Goal: Task Accomplishment & Management: Manage account settings

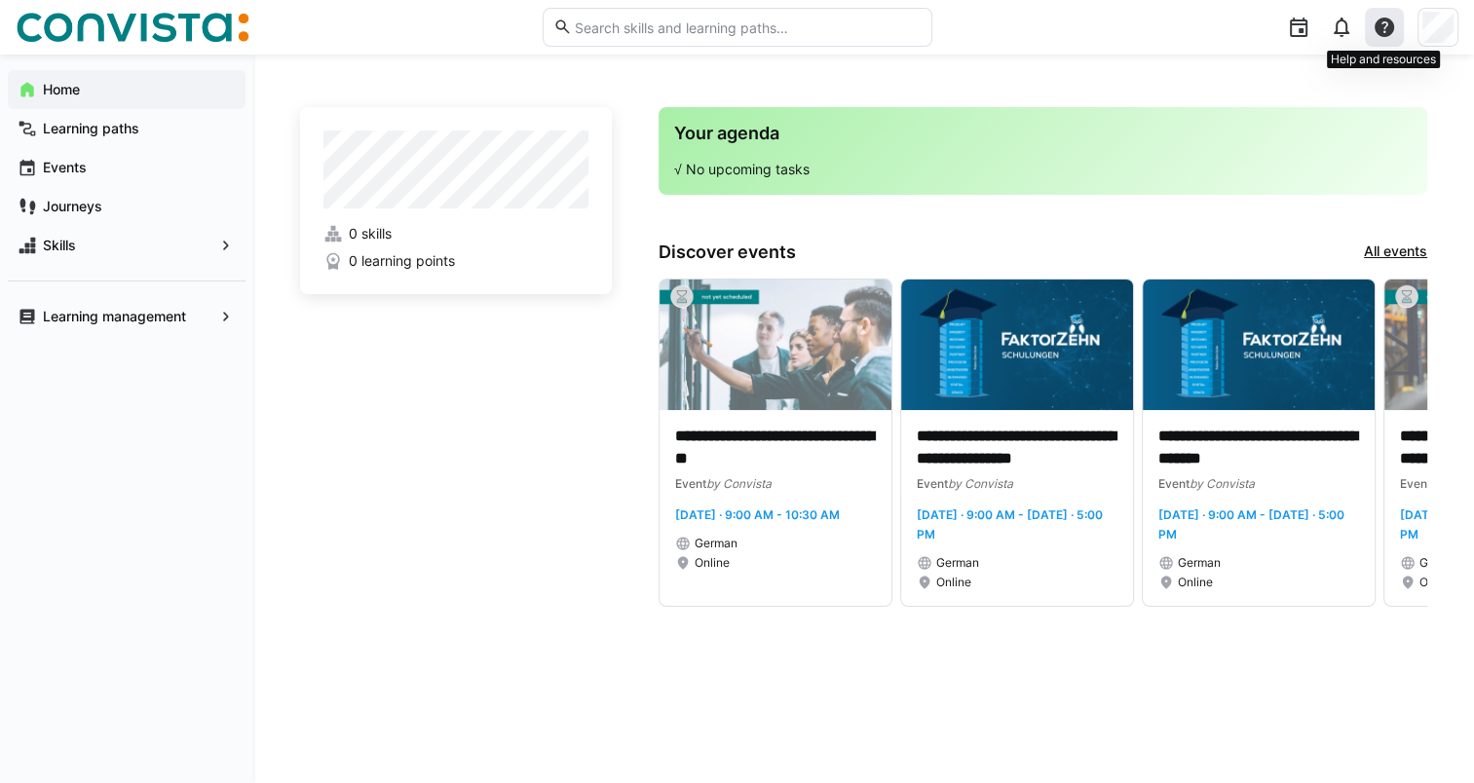
click at [1379, 19] on eds-icon at bounding box center [1383, 27] width 23 height 23
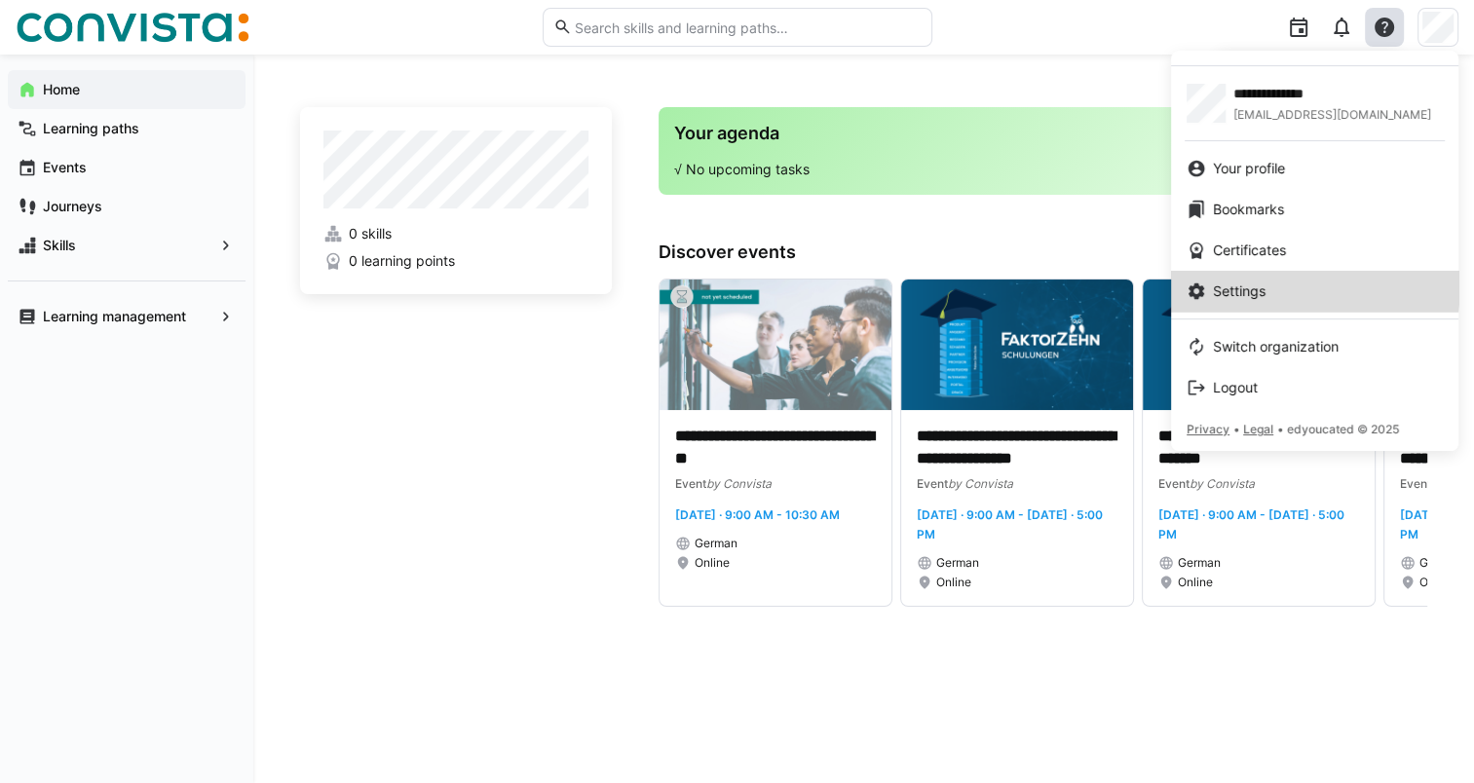
click at [1240, 282] on span "Settings" at bounding box center [1239, 290] width 53 height 19
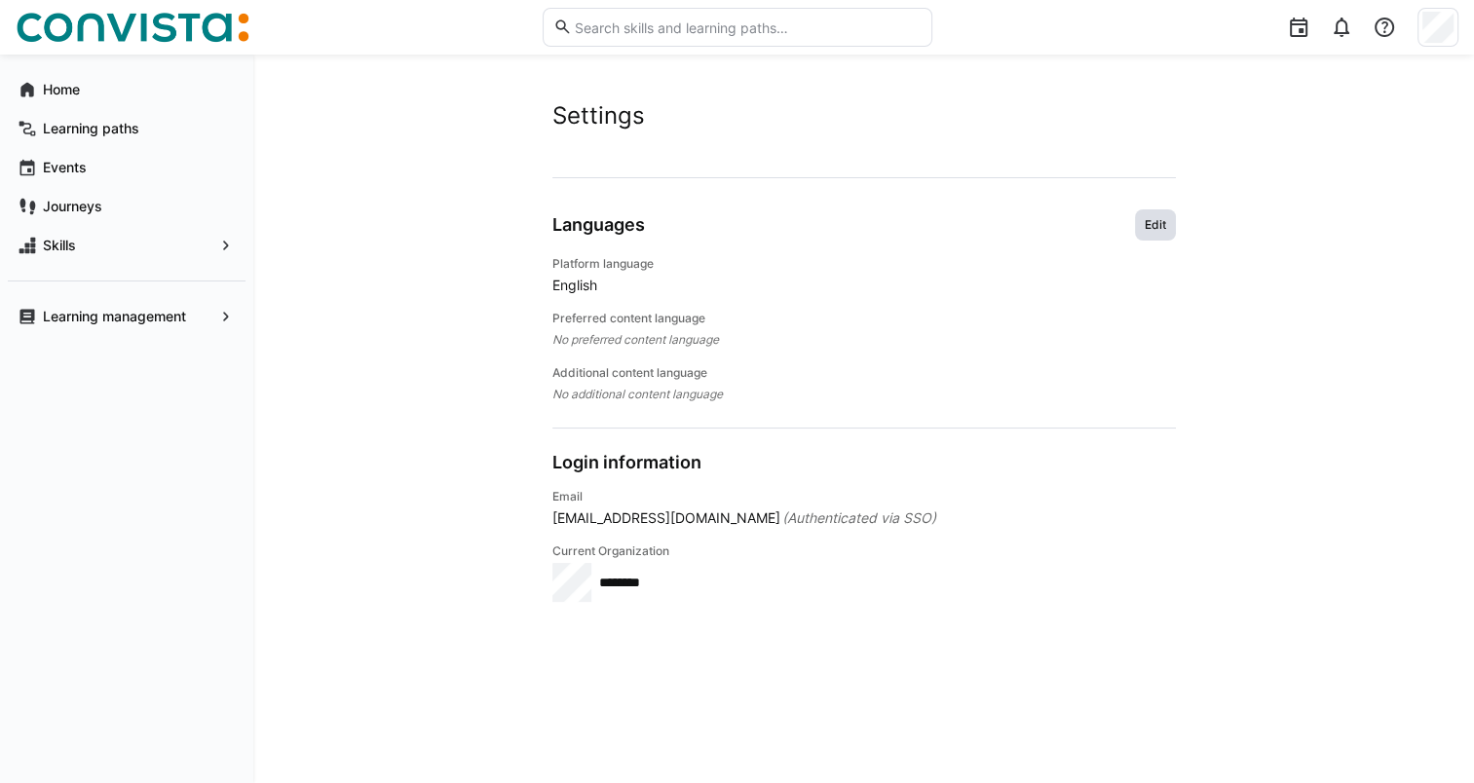
click at [1157, 222] on span "Edit" at bounding box center [1154, 225] width 25 height 16
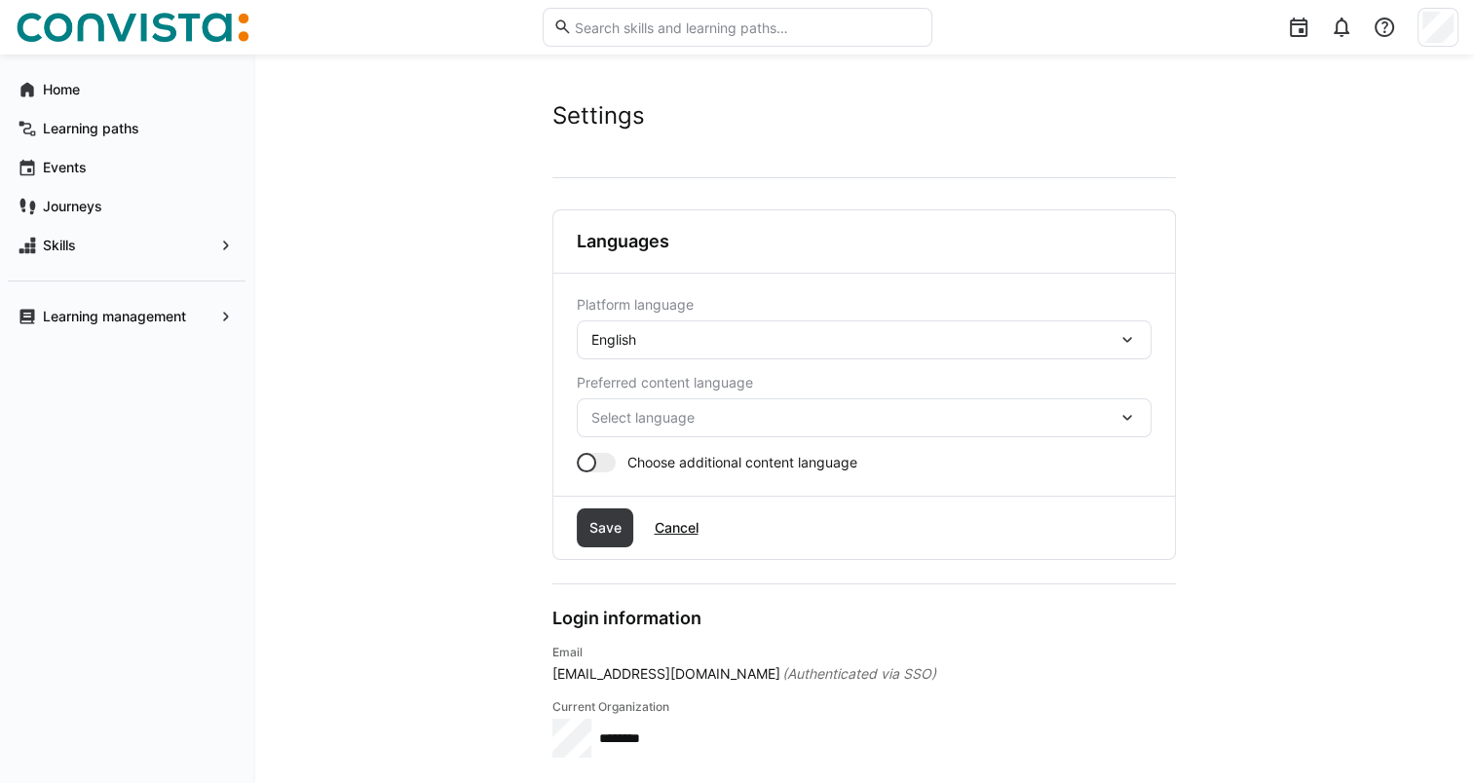
click at [1130, 338] on eds-icon at bounding box center [1126, 339] width 19 height 19
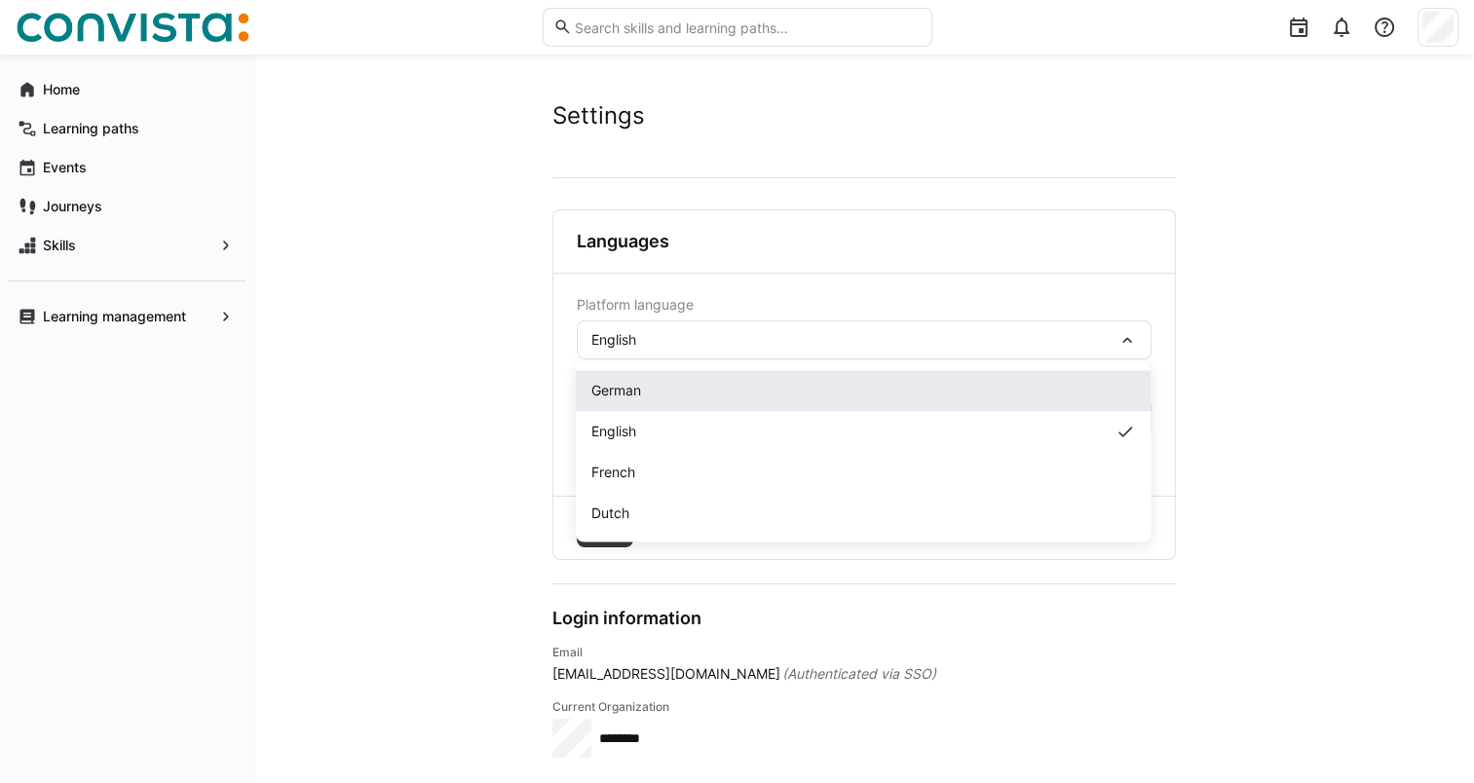
click at [798, 394] on div "German" at bounding box center [862, 390] width 543 height 19
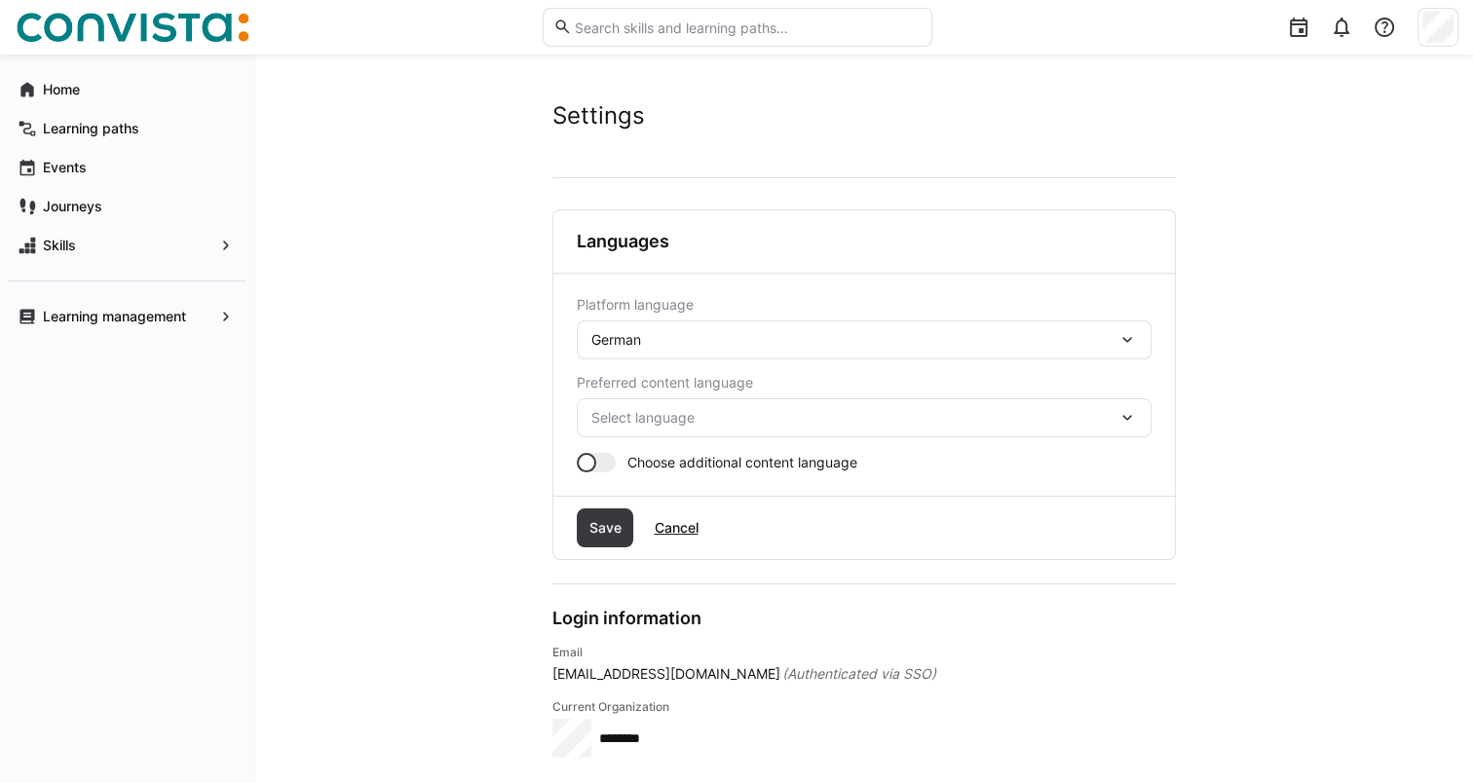
click at [803, 416] on span "Select language" at bounding box center [854, 417] width 526 height 19
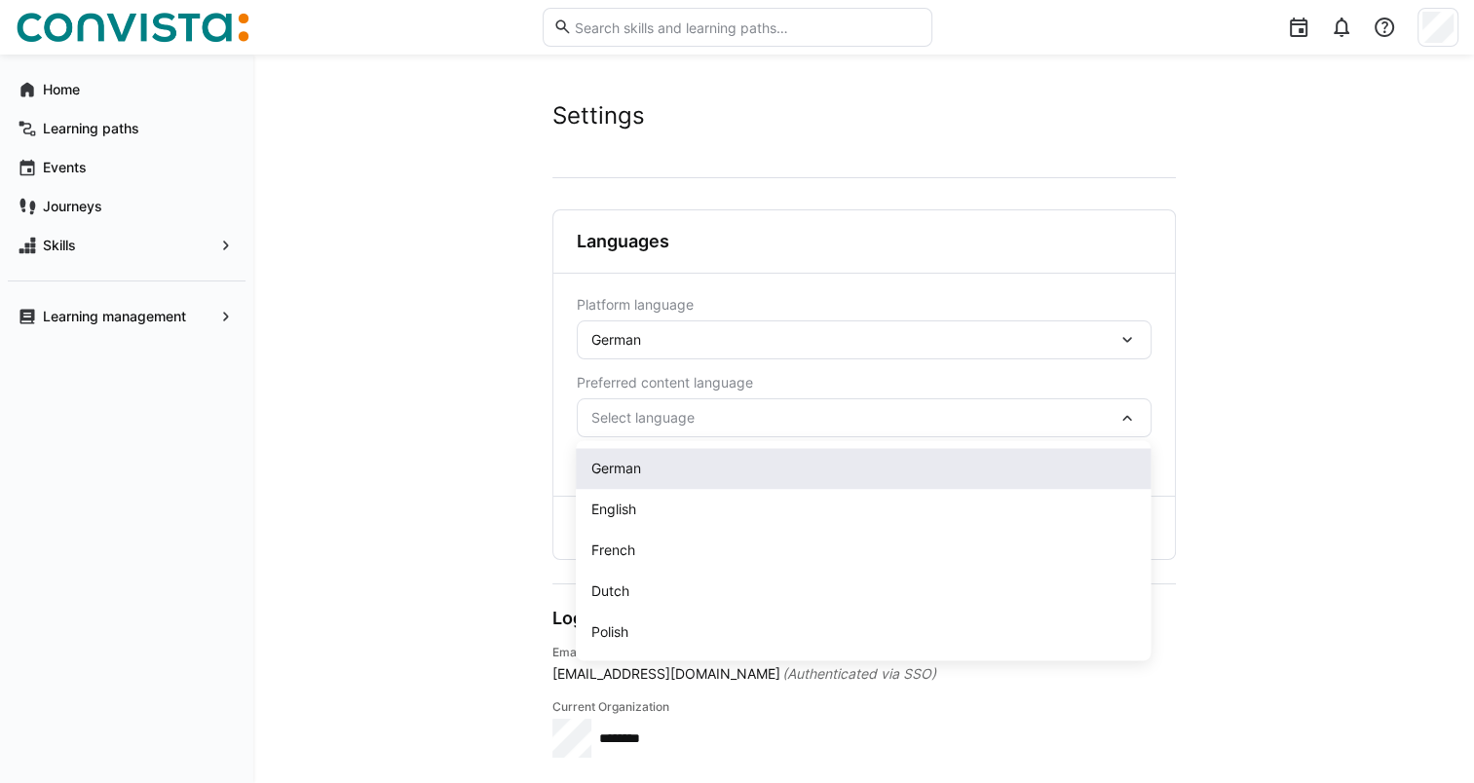
click at [778, 471] on div "German" at bounding box center [862, 468] width 543 height 19
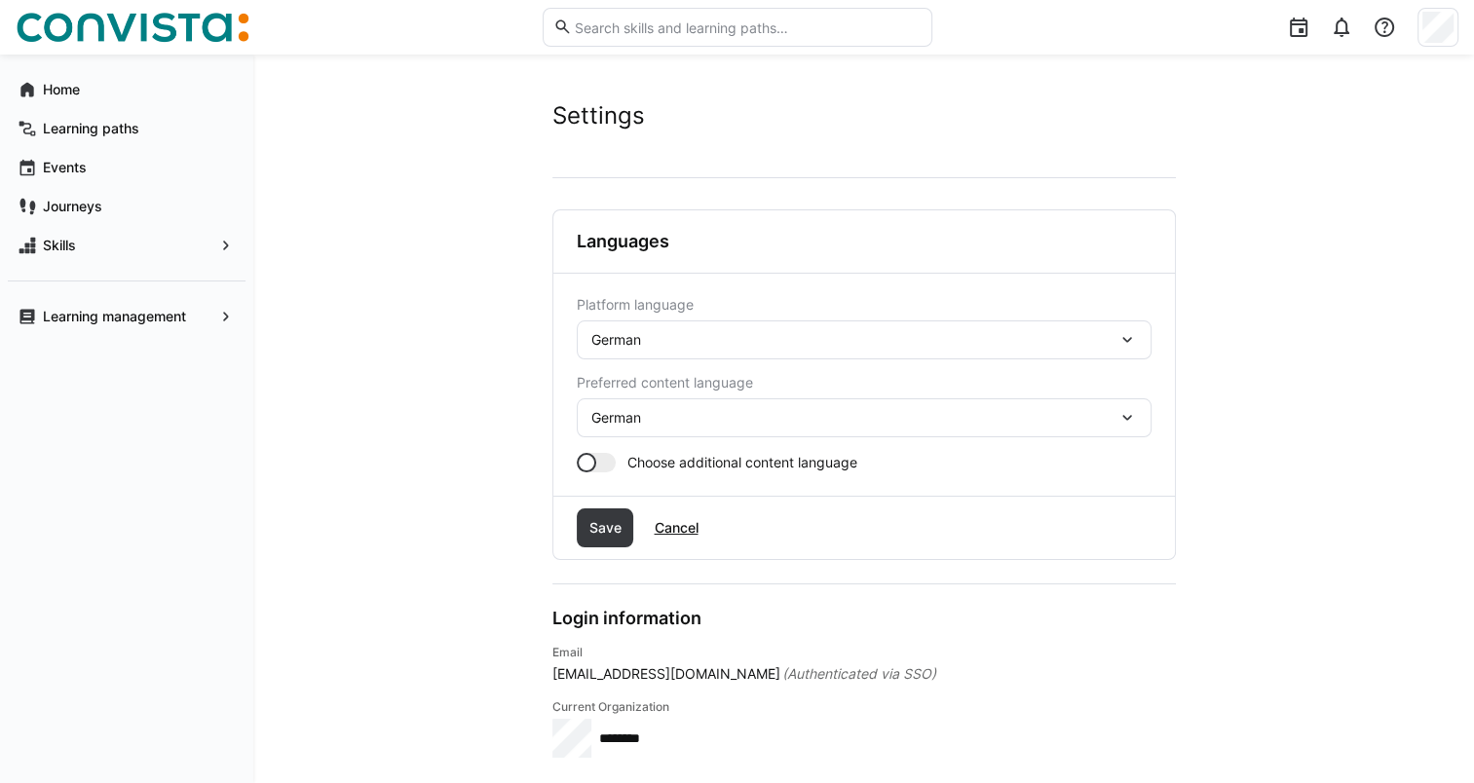
click at [675, 468] on span "Choose additional content language" at bounding box center [742, 462] width 230 height 19
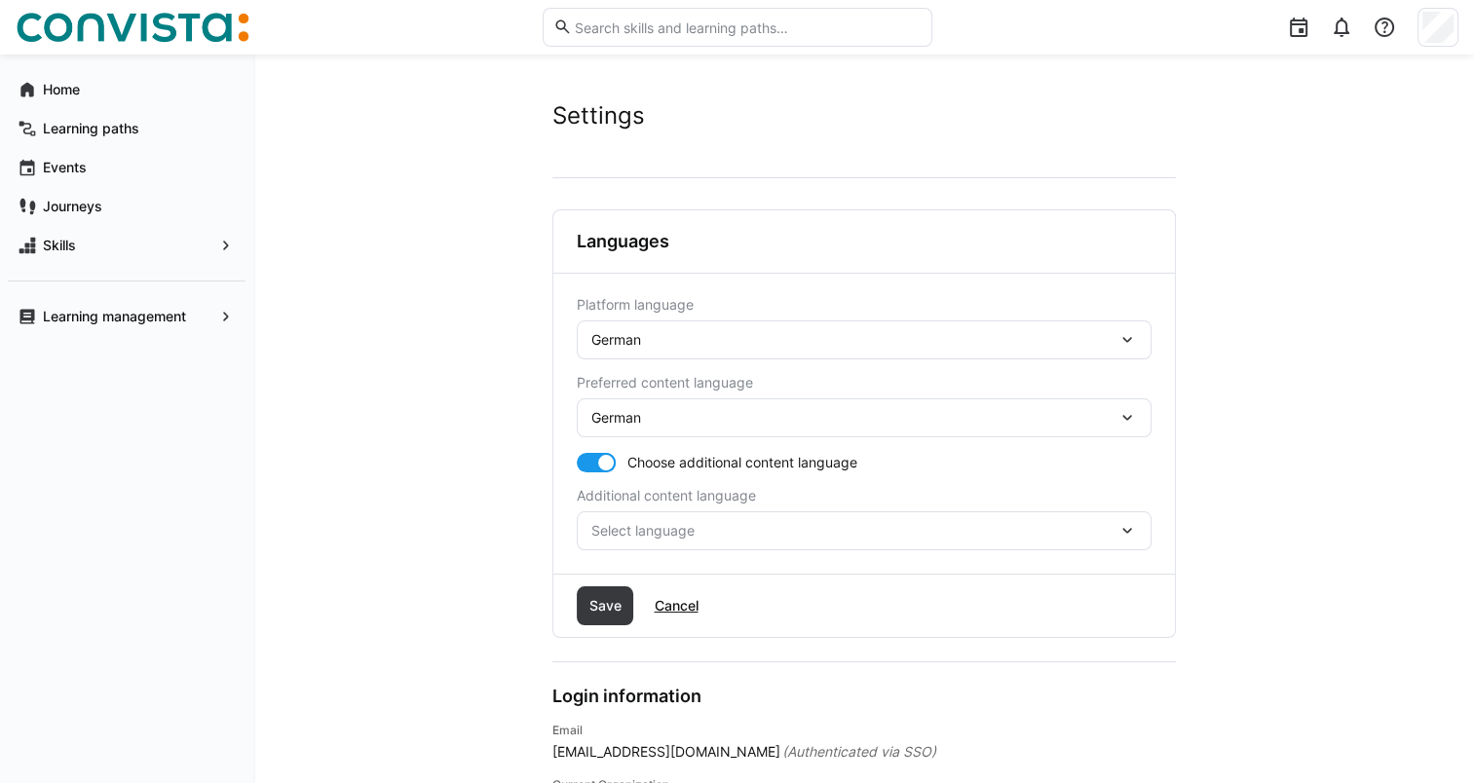
click at [826, 536] on span "Select language" at bounding box center [854, 530] width 526 height 19
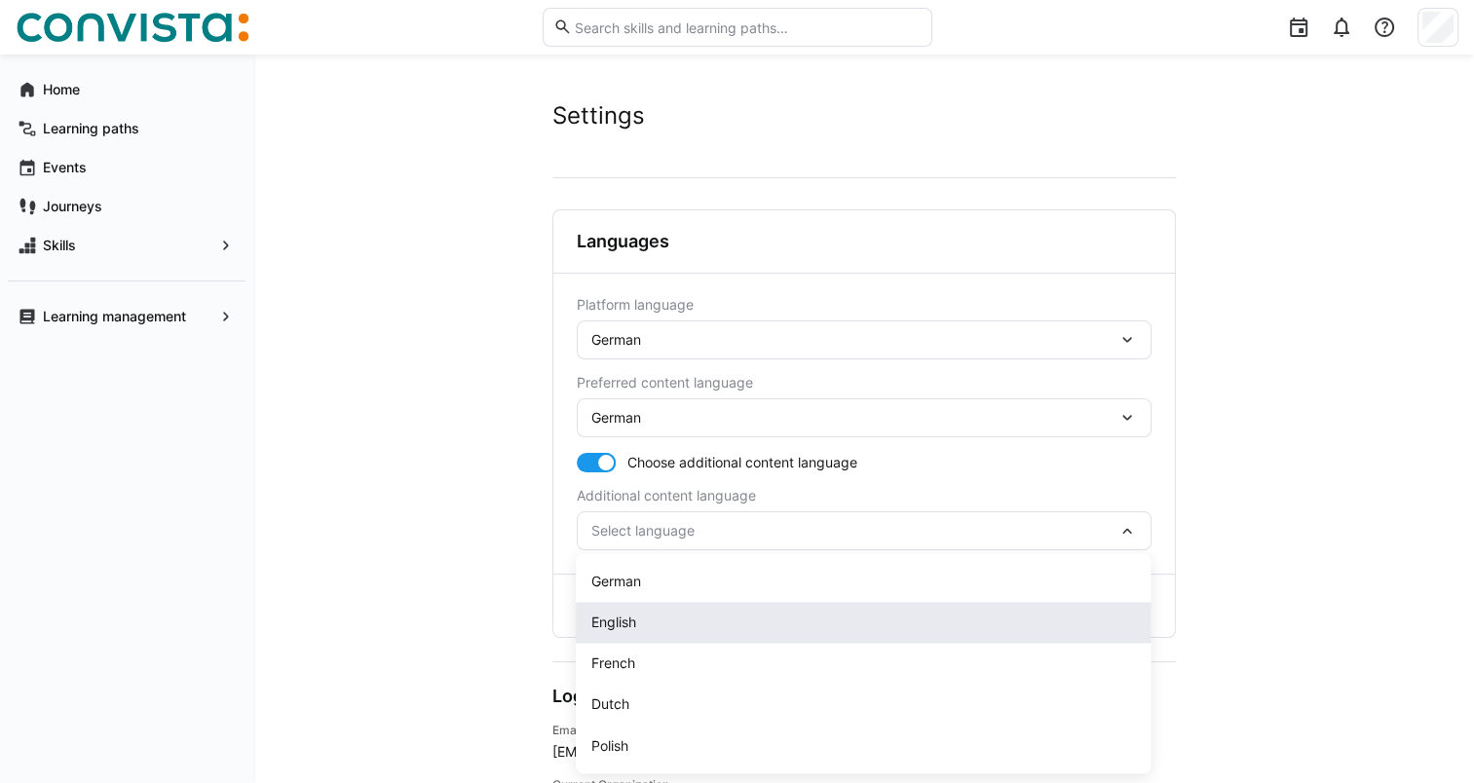
click at [744, 618] on div "English" at bounding box center [862, 622] width 543 height 19
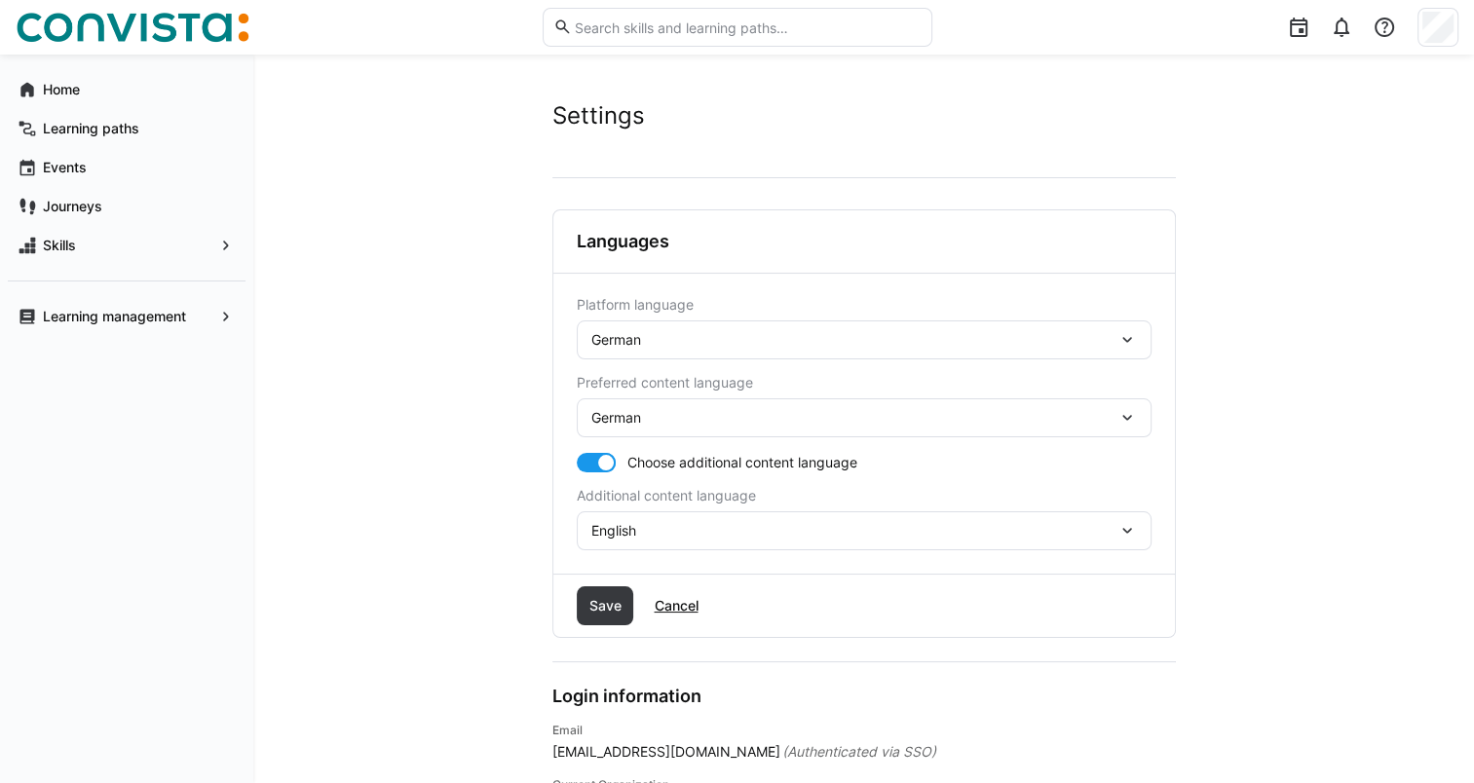
scroll to position [97, 0]
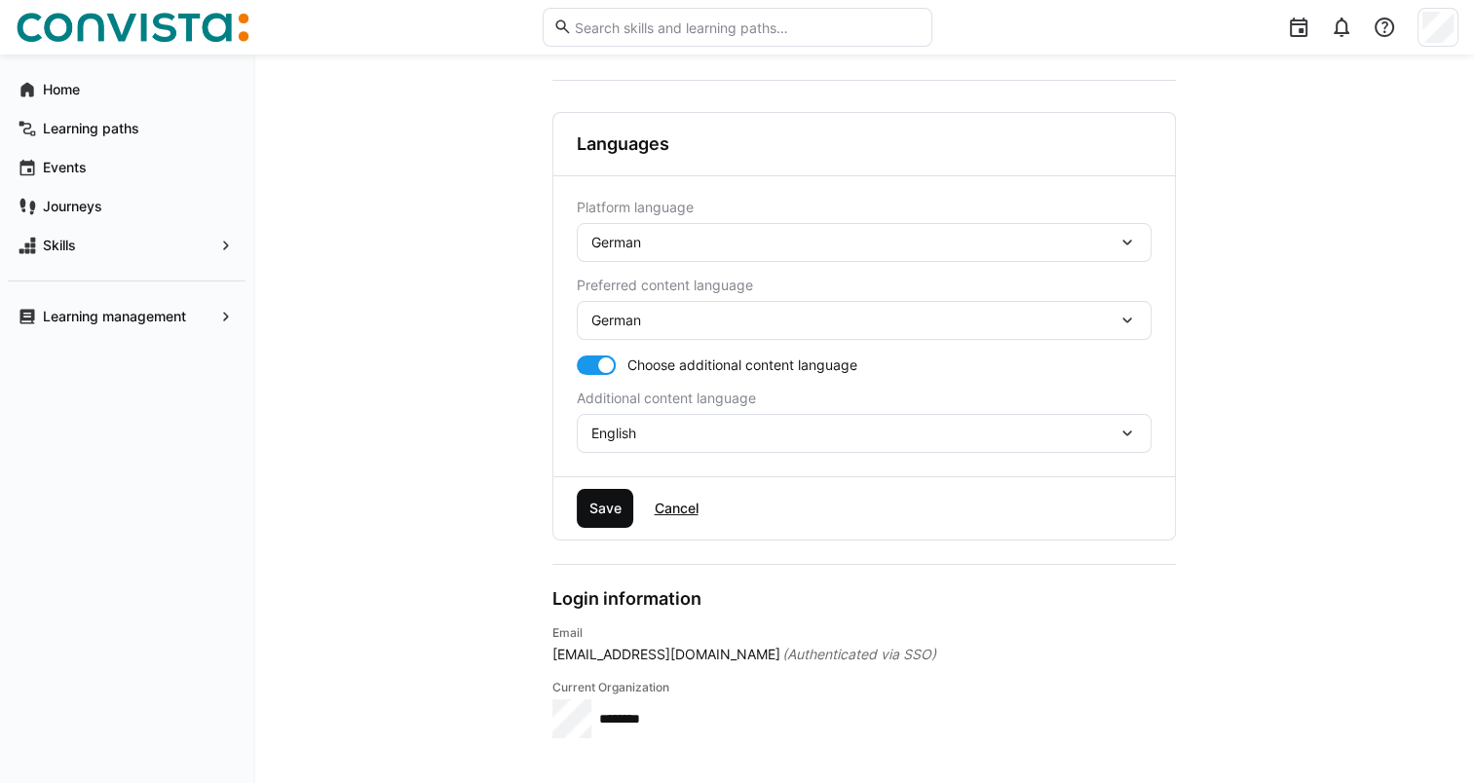
click at [595, 506] on span "Save" at bounding box center [604, 508] width 38 height 19
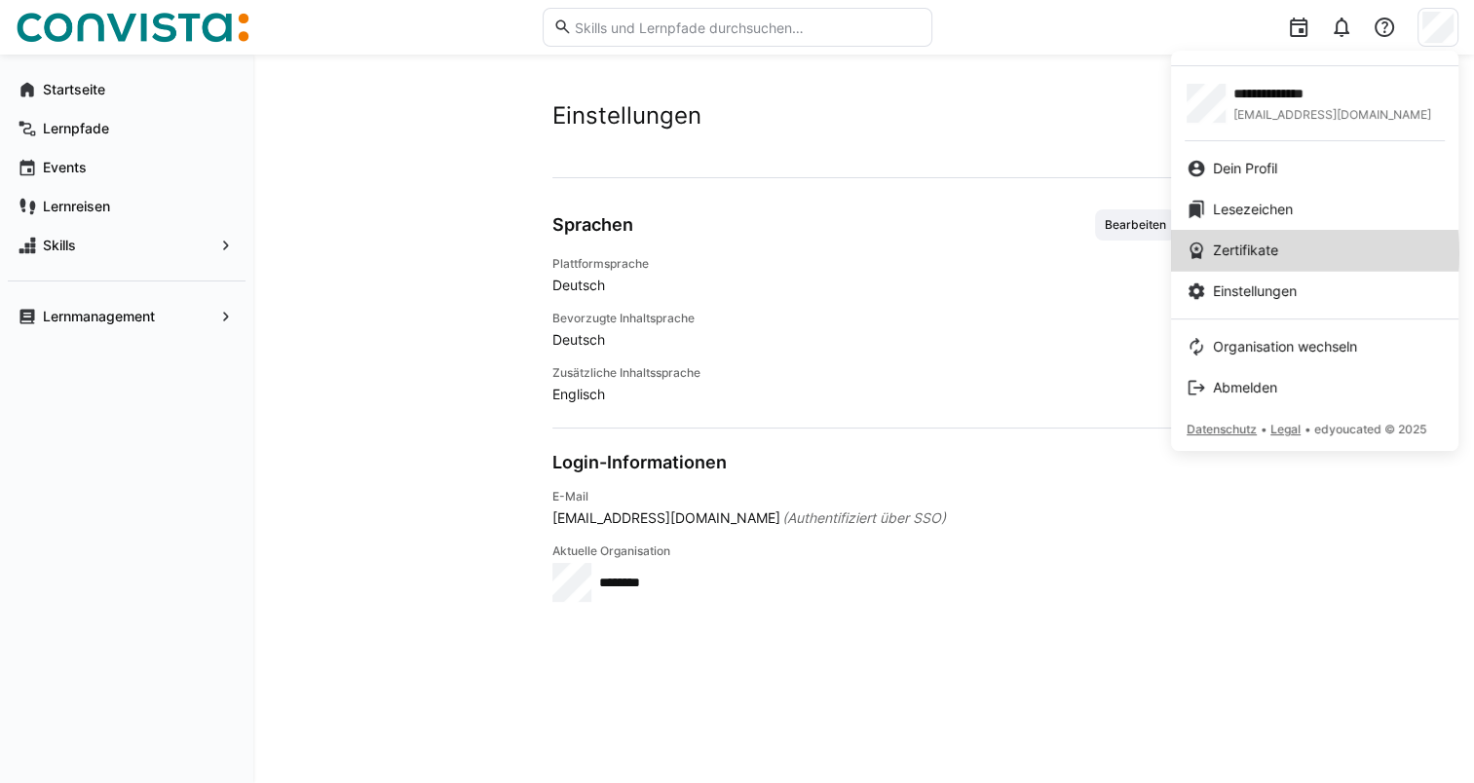
click at [1246, 253] on span "Zertifikate" at bounding box center [1245, 250] width 65 height 19
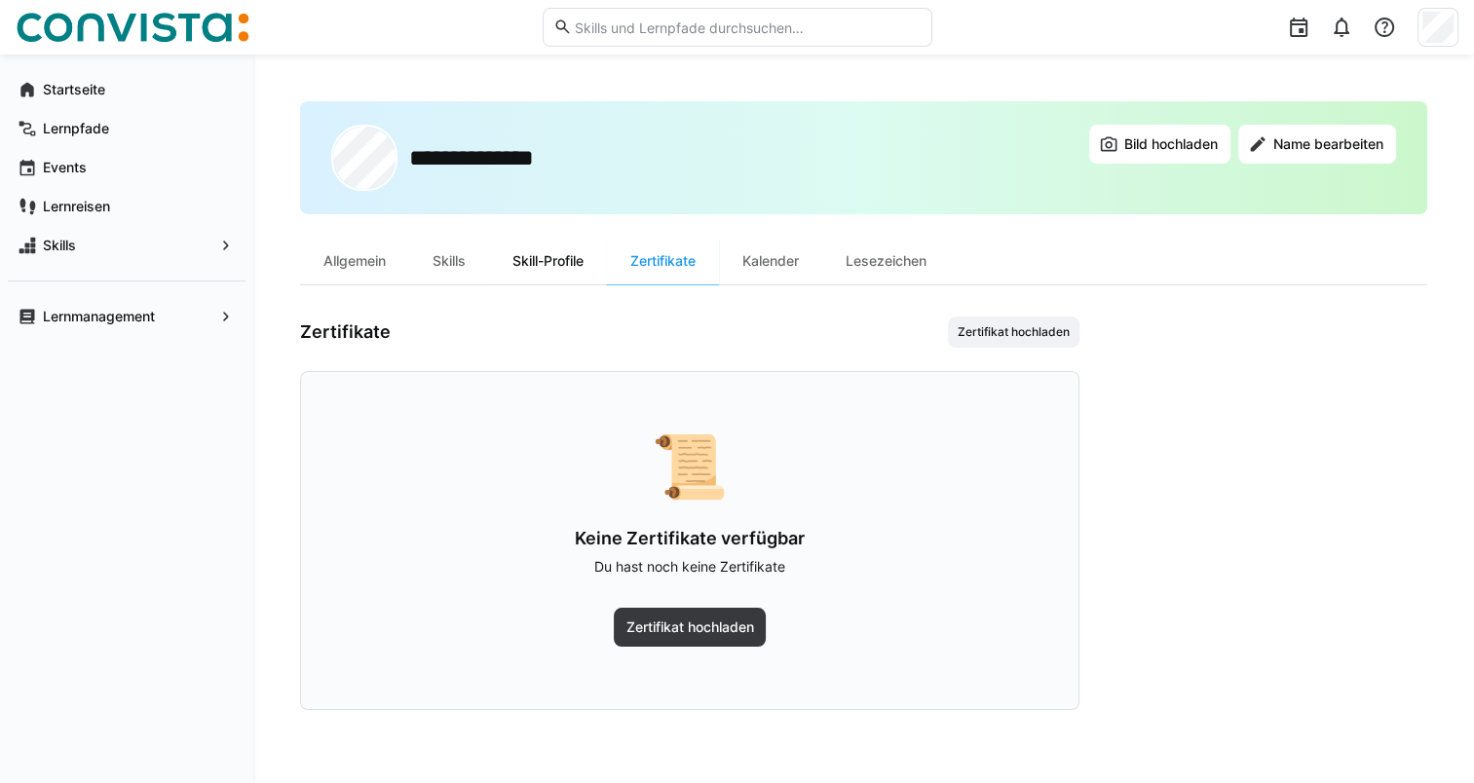
click at [552, 270] on div "Skill-Profile" at bounding box center [548, 261] width 118 height 47
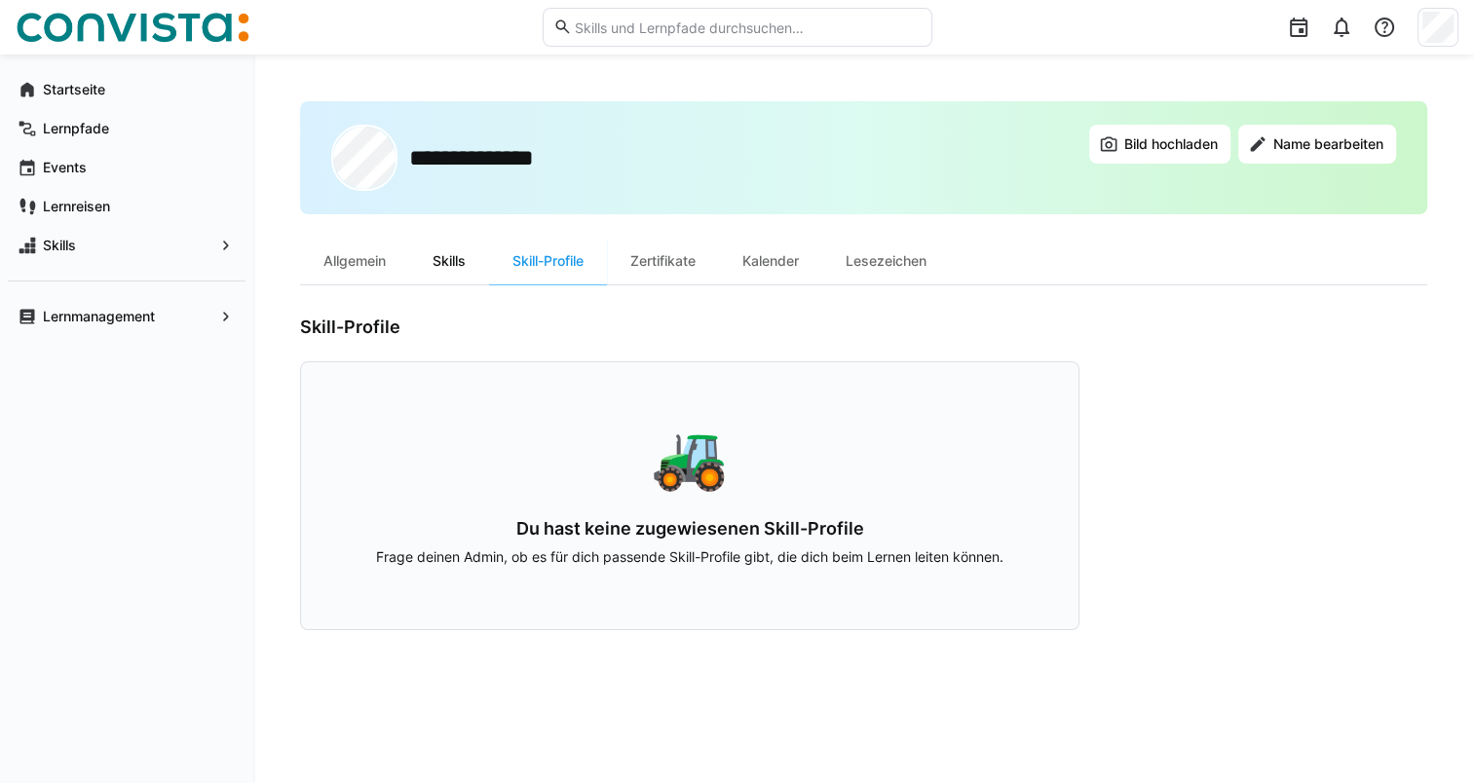
click at [452, 271] on div "Skills" at bounding box center [449, 261] width 80 height 47
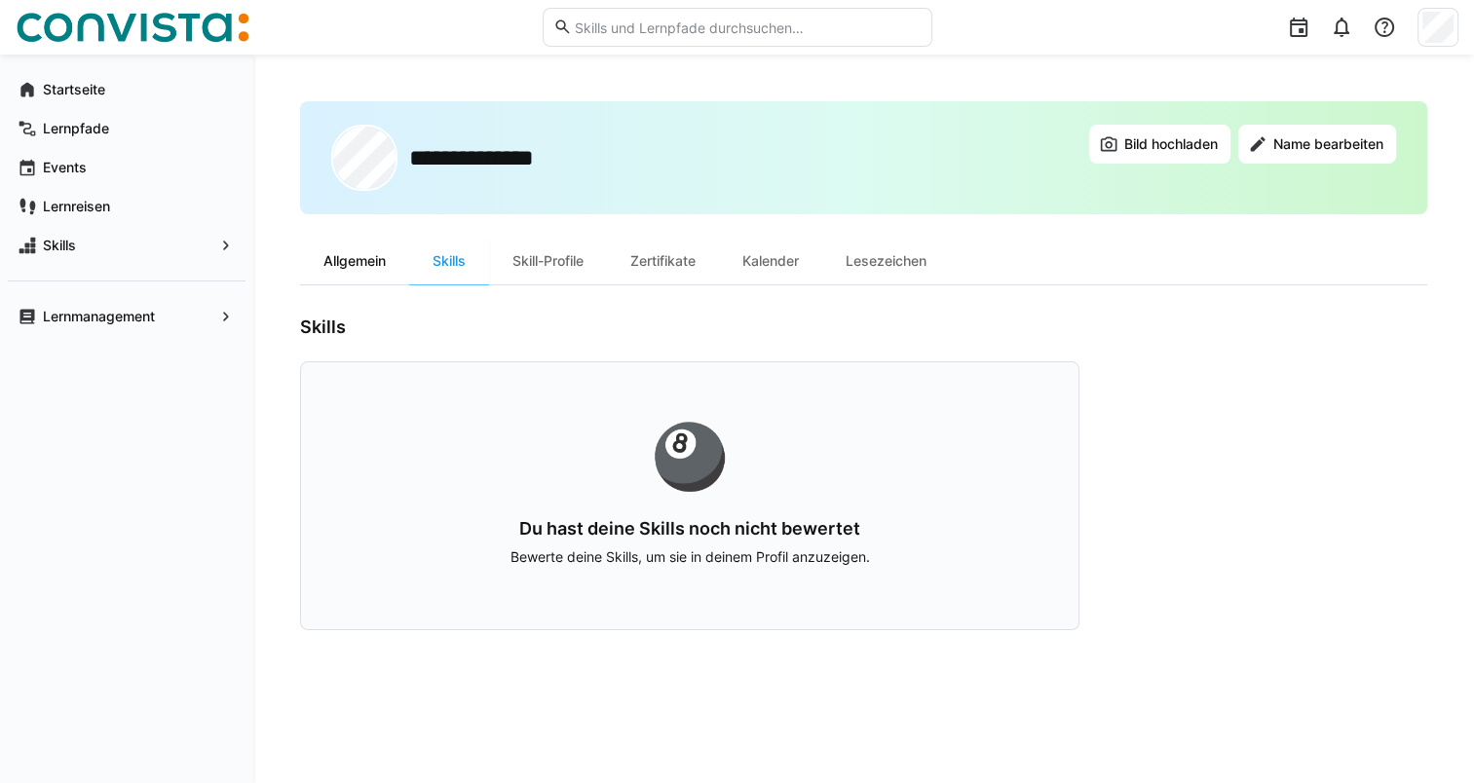
click at [356, 257] on div "Allgemein" at bounding box center [354, 261] width 109 height 47
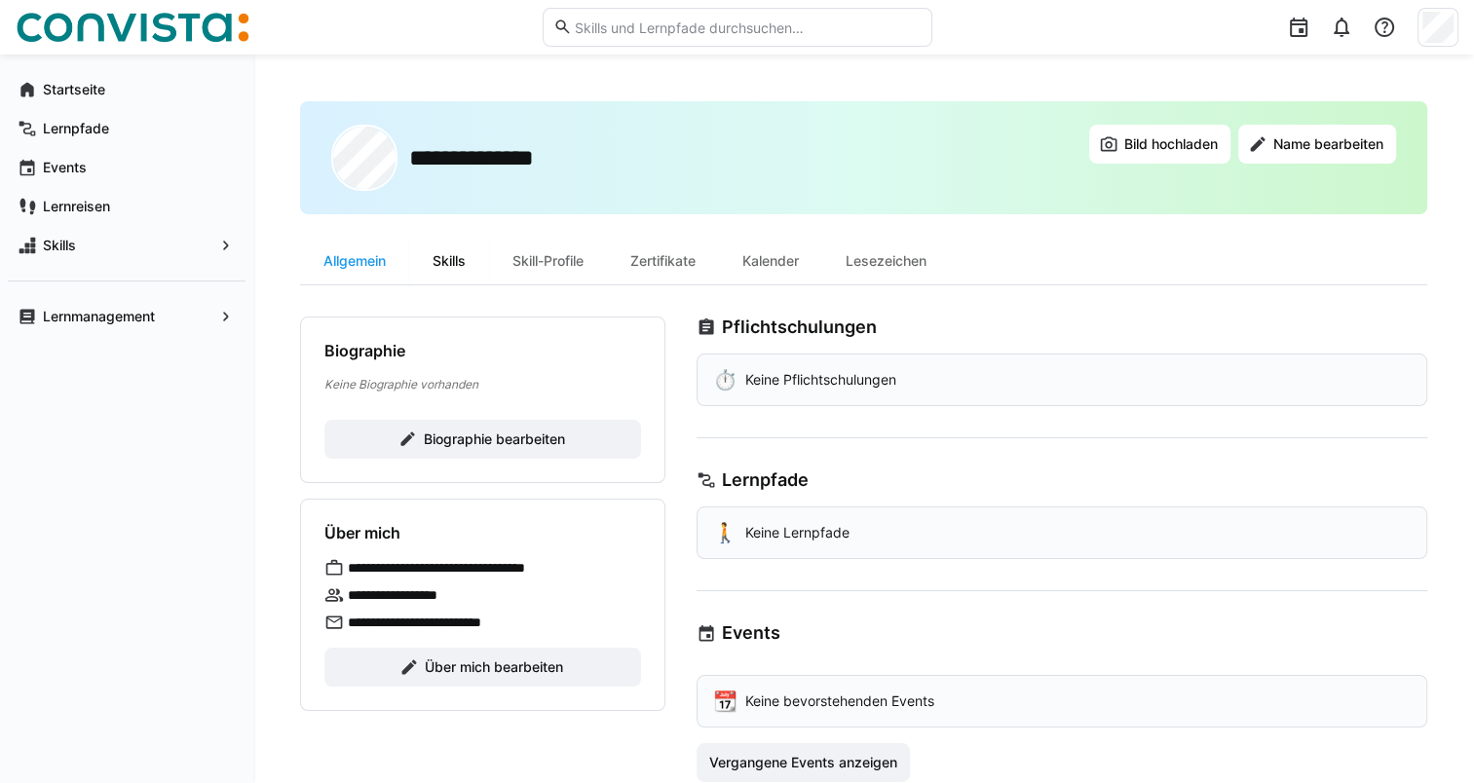
click at [444, 257] on div "Skills" at bounding box center [449, 261] width 80 height 47
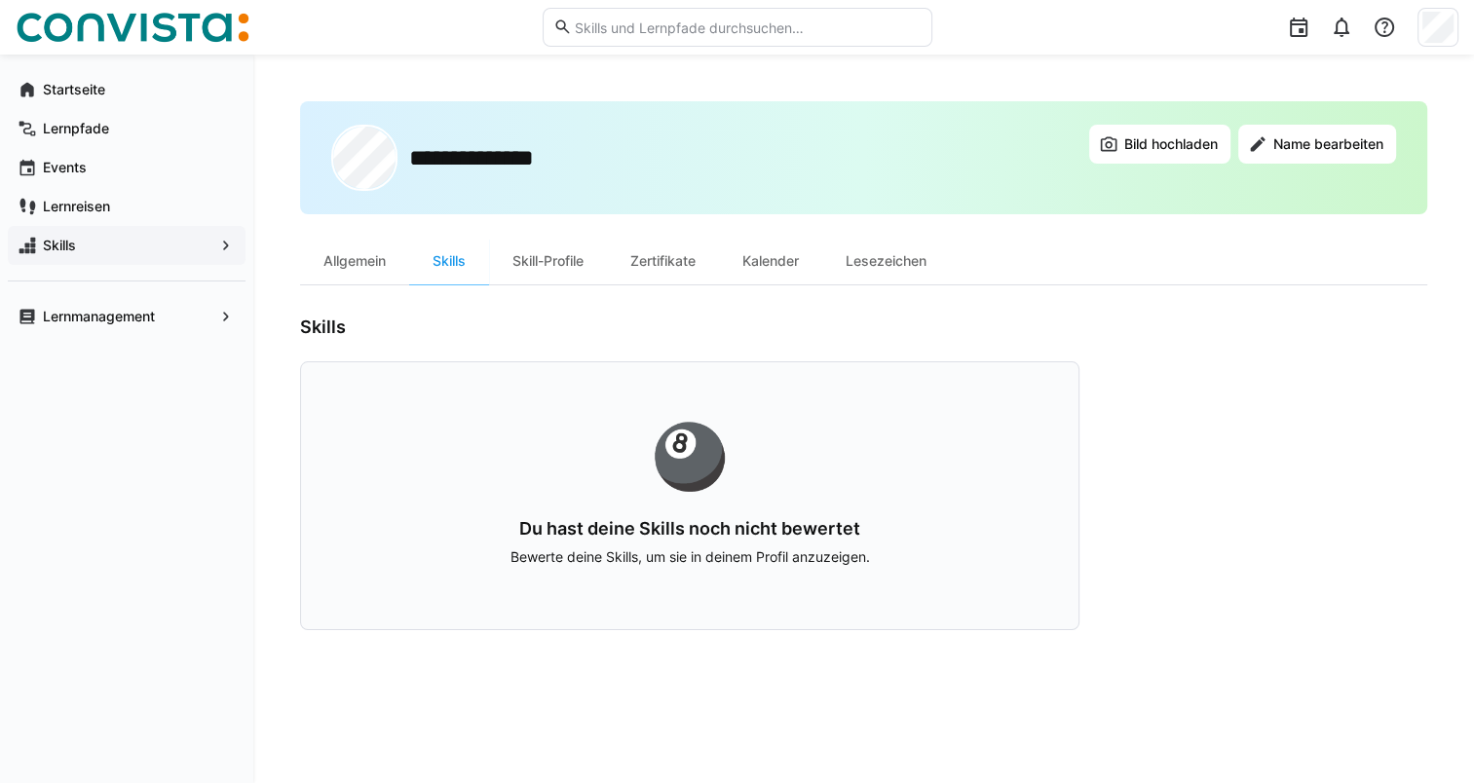
click at [131, 246] on span "Skills" at bounding box center [126, 245] width 173 height 19
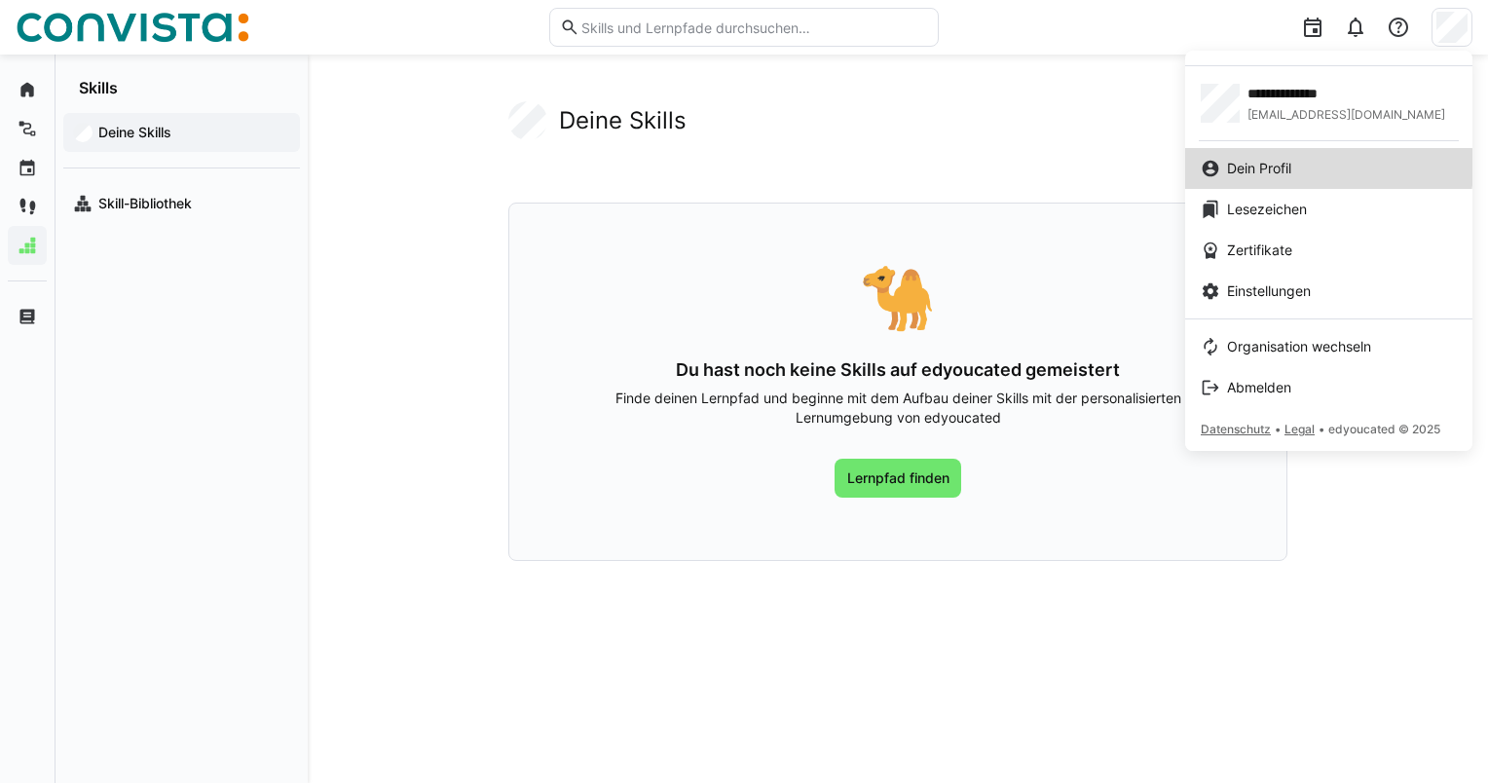
click at [1306, 167] on div "Dein Profil" at bounding box center [1329, 168] width 256 height 19
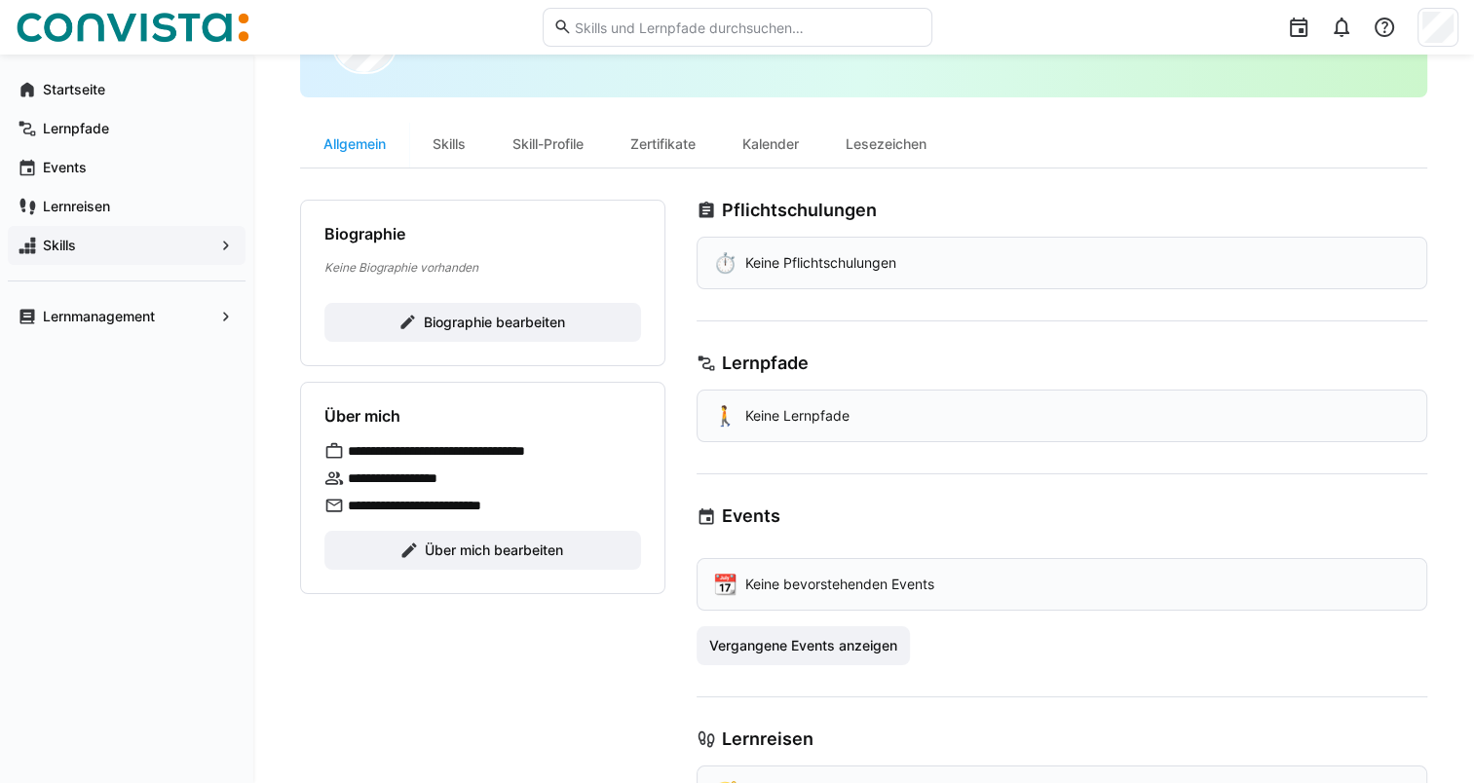
scroll to position [195, 0]
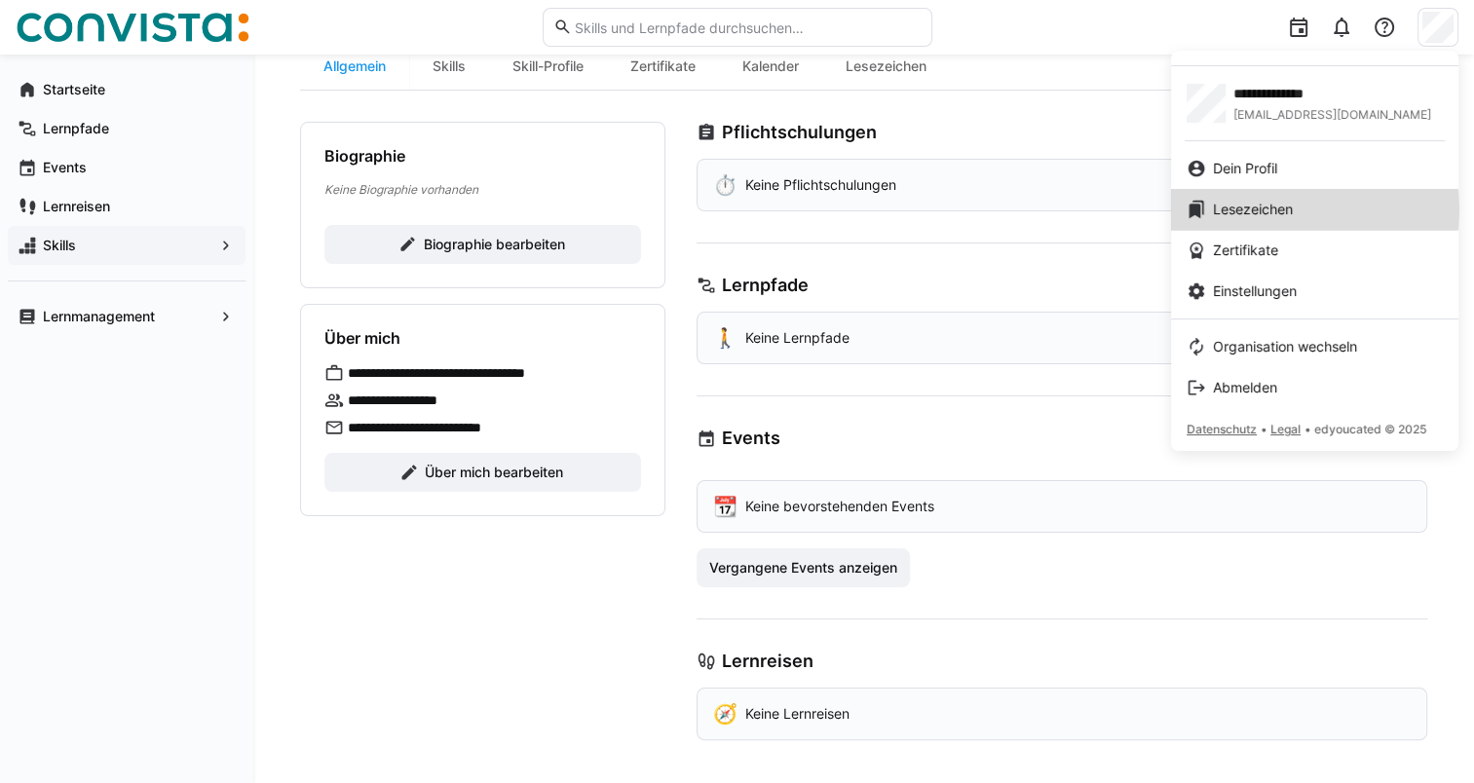
click at [1285, 209] on span "Lesezeichen" at bounding box center [1253, 209] width 80 height 19
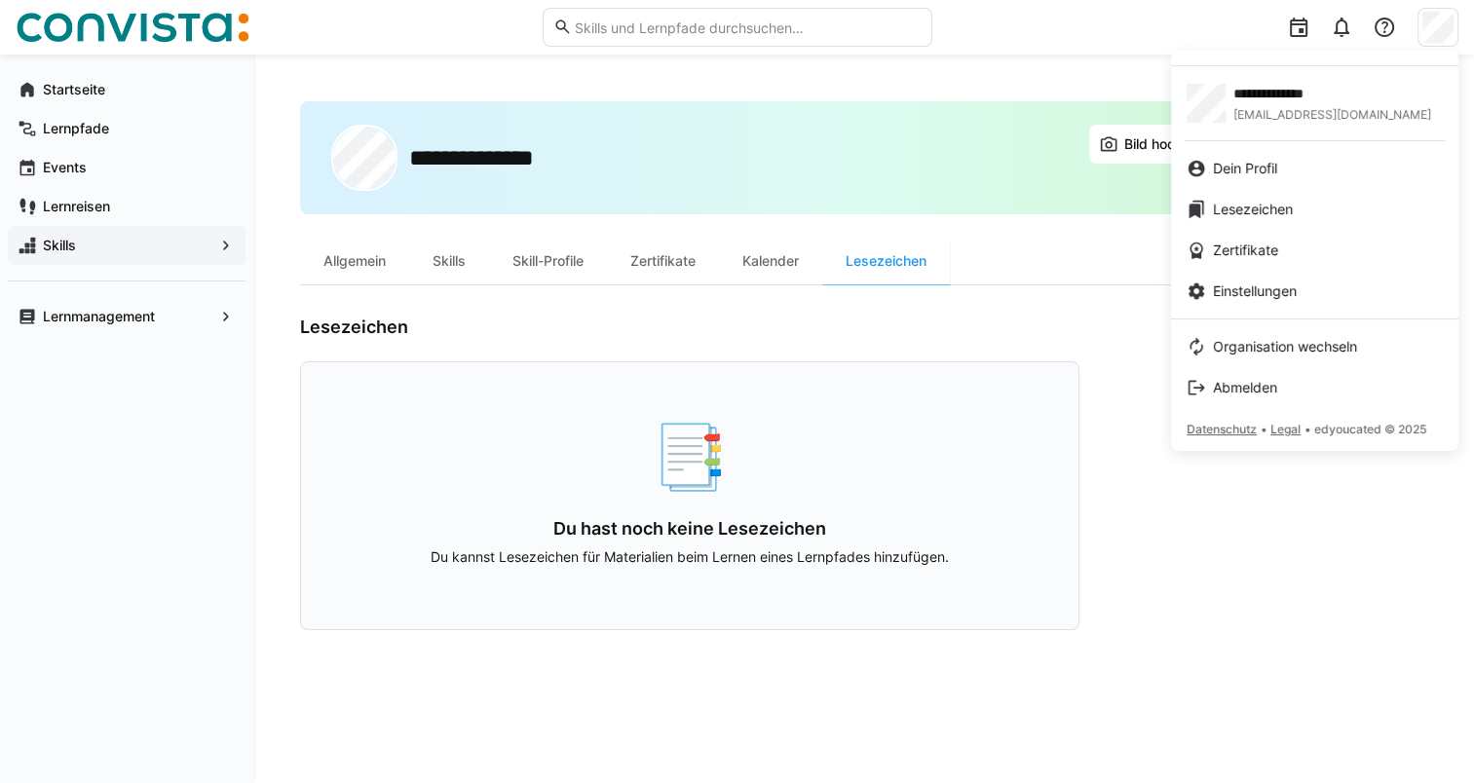
click at [1246, 570] on div at bounding box center [737, 391] width 1474 height 783
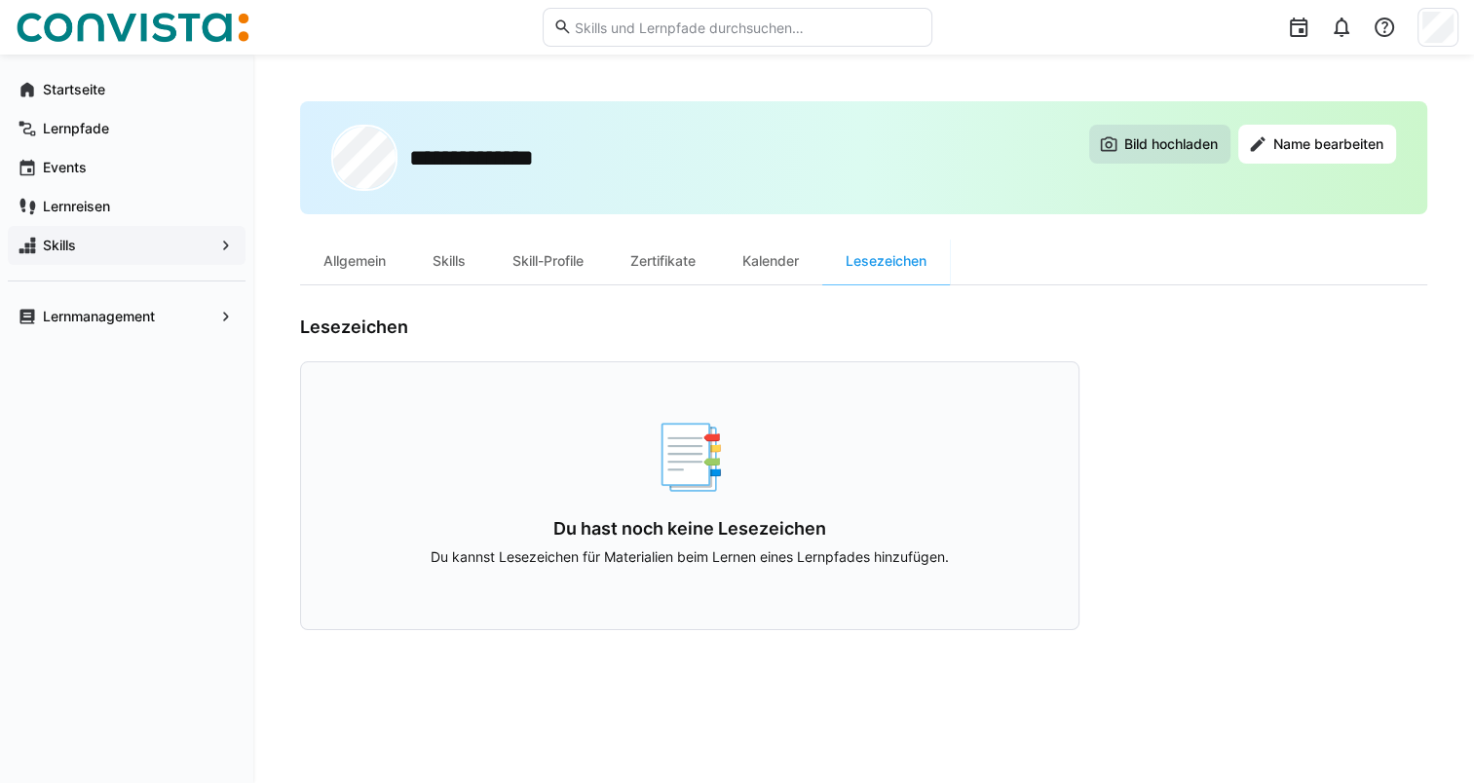
click at [1171, 157] on span "Bild hochladen" at bounding box center [1159, 144] width 141 height 39
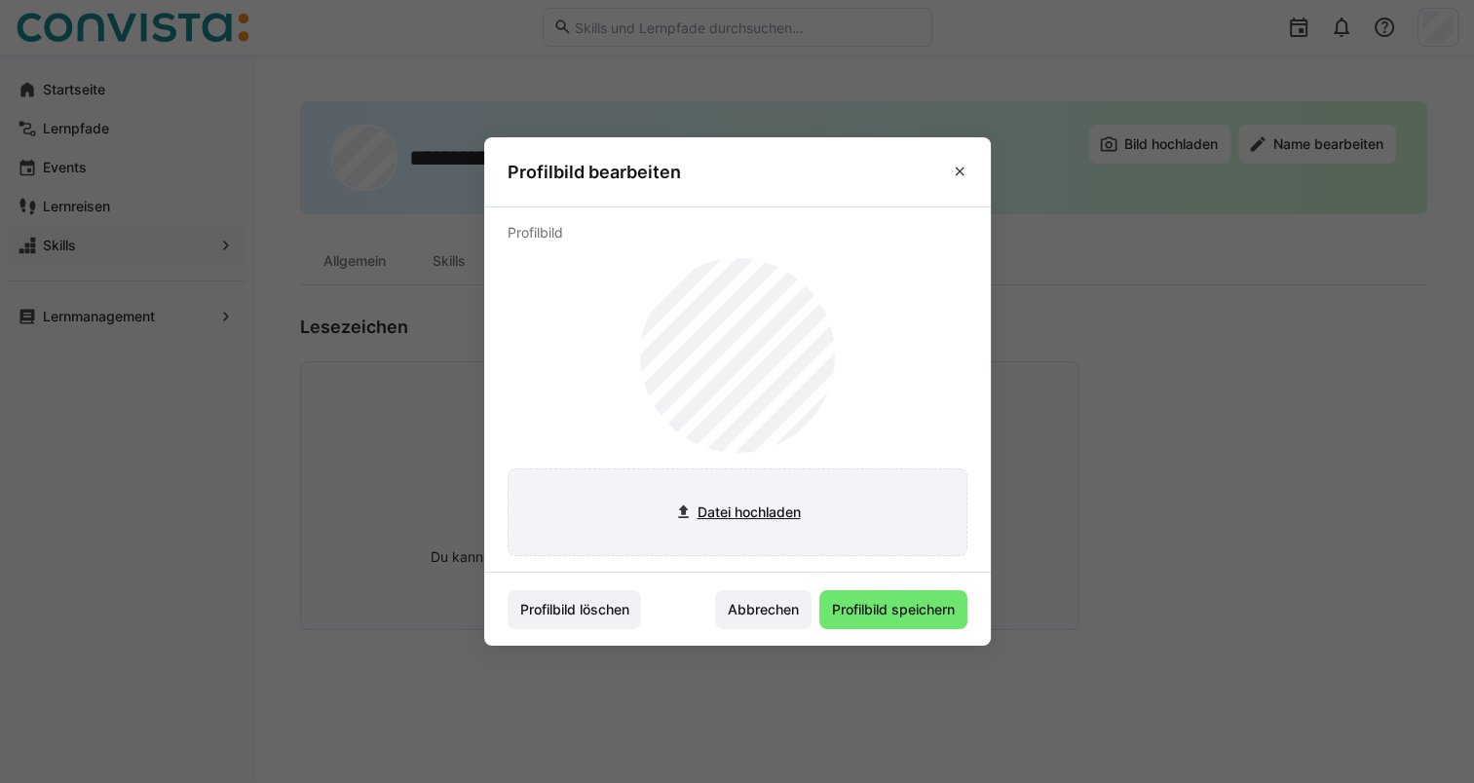
click at [739, 507] on input "file" at bounding box center [737, 512] width 458 height 86
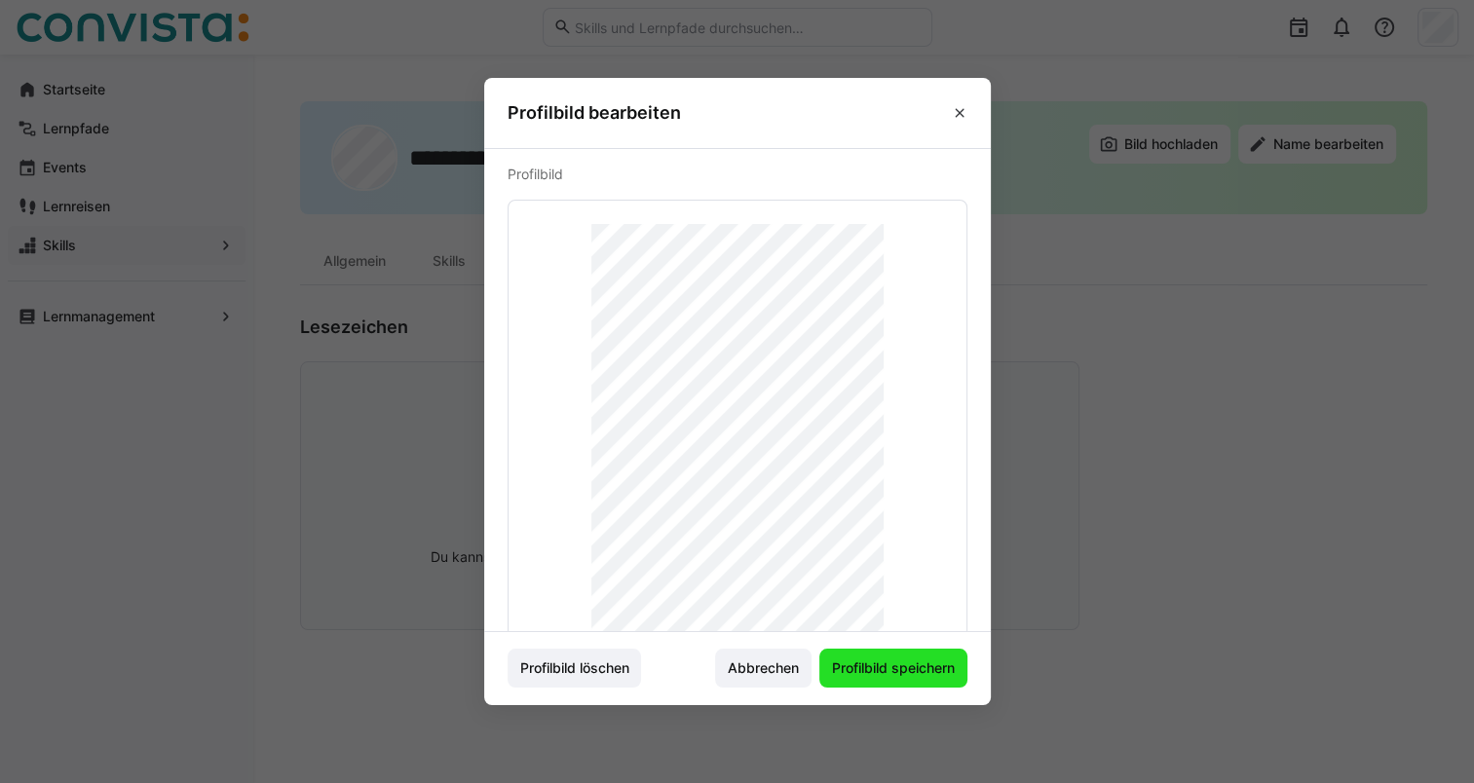
click at [909, 668] on span "Profilbild speichern" at bounding box center [893, 667] width 129 height 19
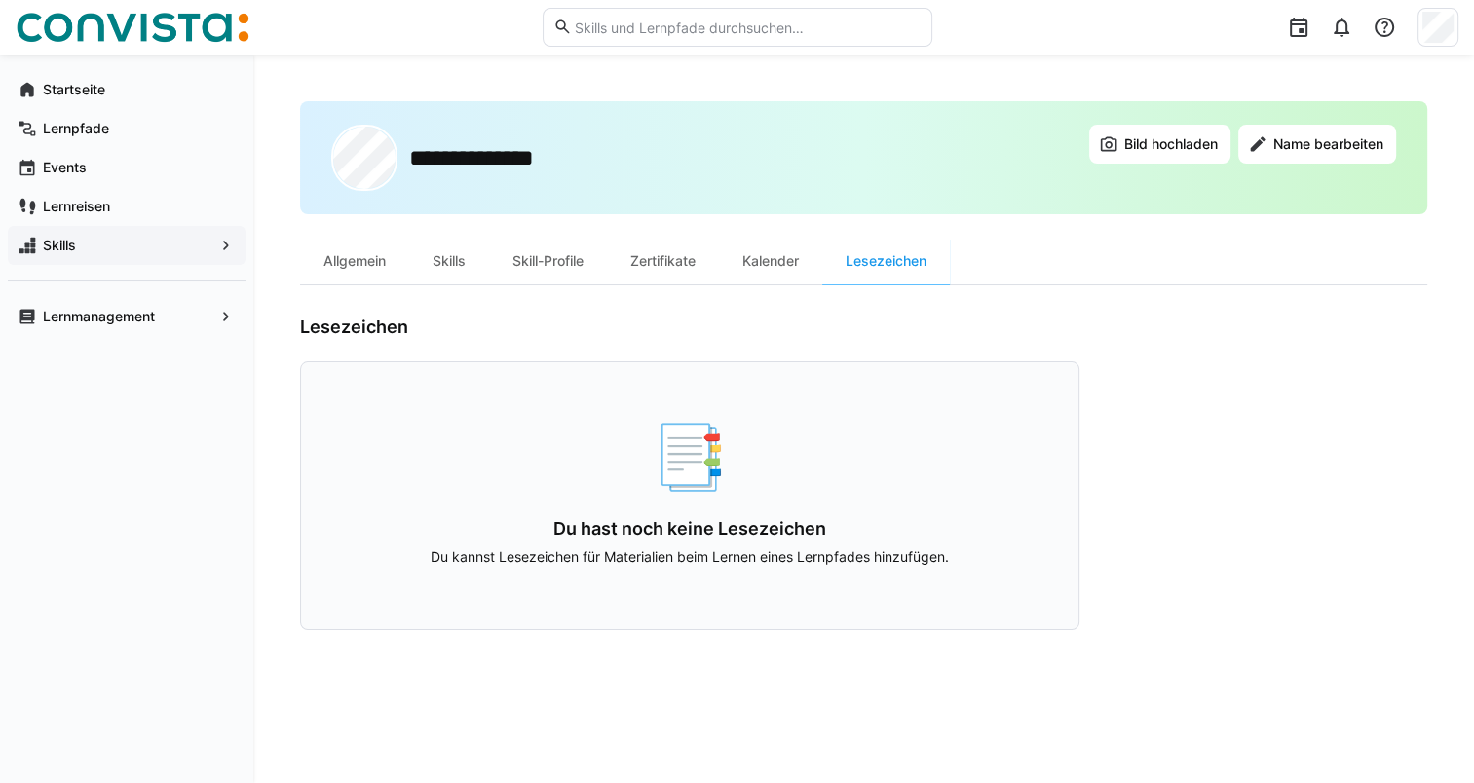
click at [1072, 497] on div "📑 Du hast noch keine Lesezeichen Du kannst Lesezeichen für Materialien beim Ler…" at bounding box center [689, 495] width 779 height 269
click at [1301, 147] on span "Name bearbeiten" at bounding box center [1328, 143] width 116 height 19
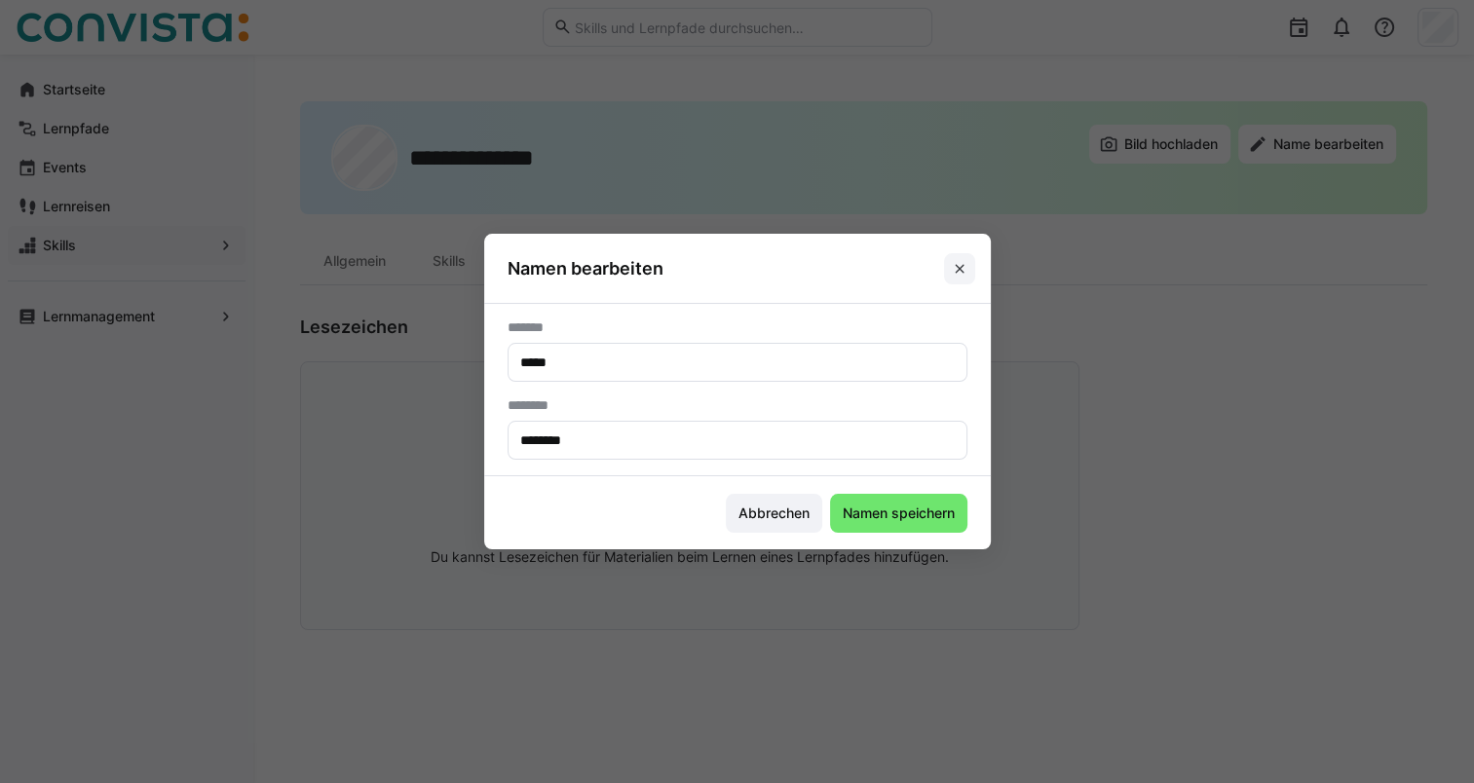
click at [967, 261] on eds-icon at bounding box center [960, 269] width 16 height 16
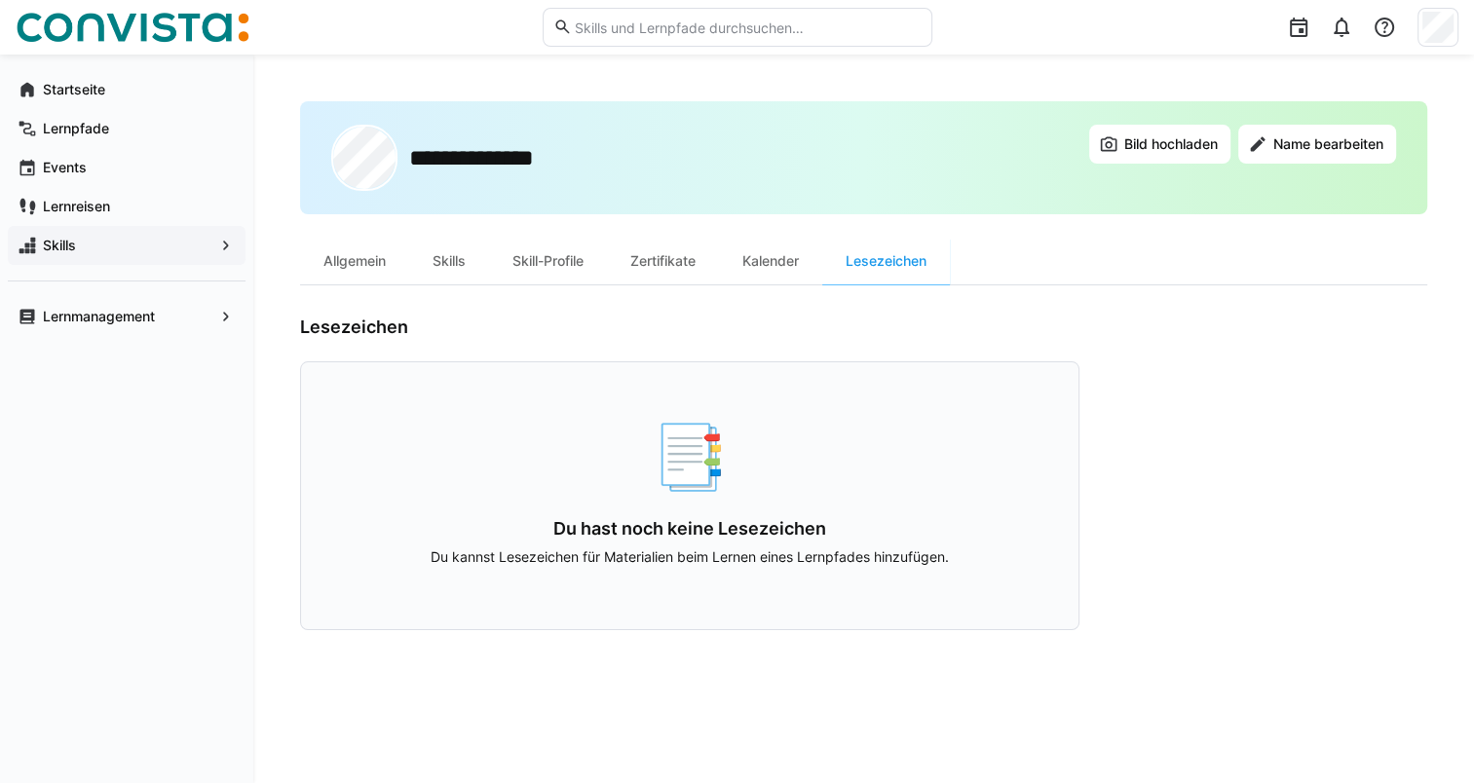
click at [703, 694] on div "**********" at bounding box center [863, 418] width 1127 height 635
click at [0, 0] on app-navigation-label "Startseite" at bounding box center [0, 0] width 0 height 0
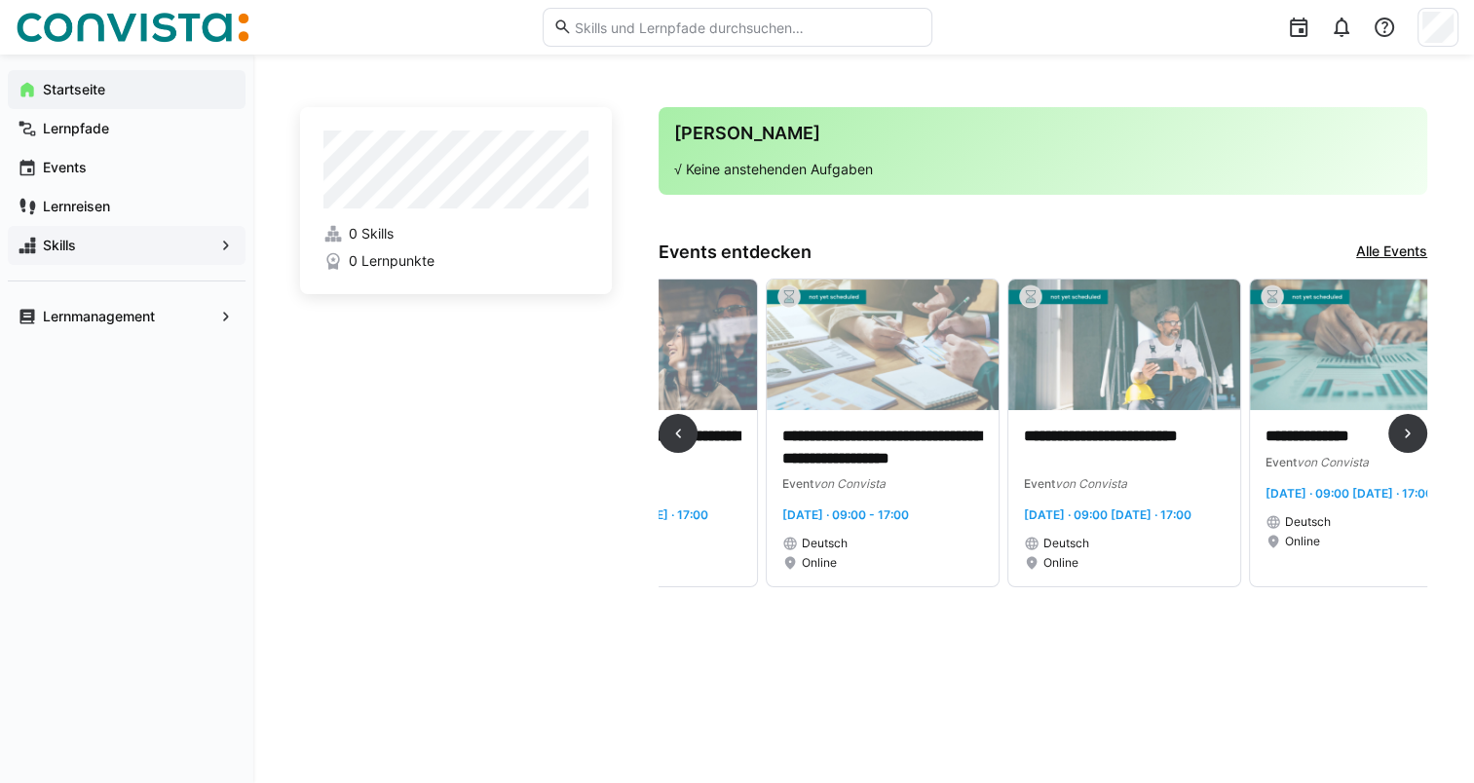
scroll to position [0, 4055]
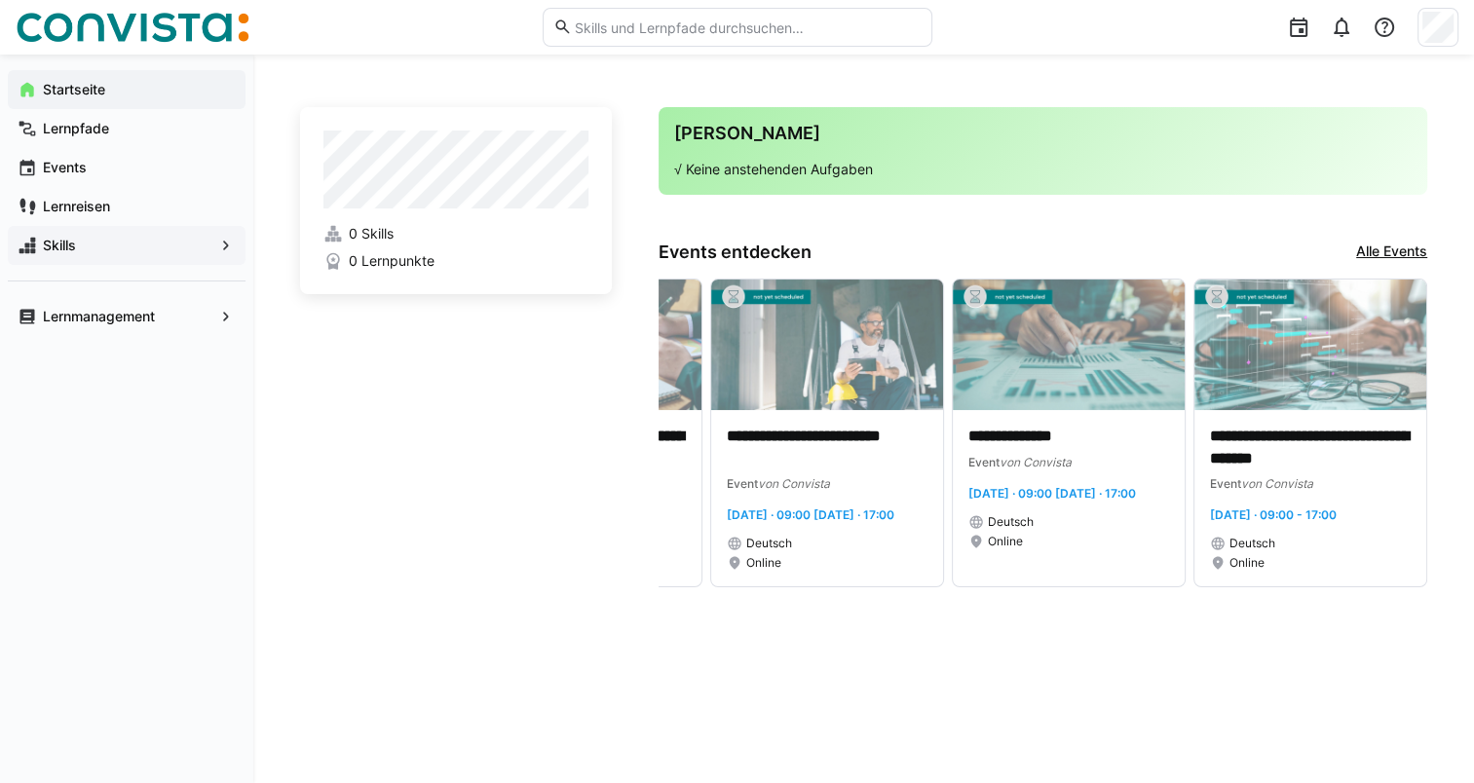
click at [1387, 249] on link "Alle Events" at bounding box center [1391, 252] width 71 height 21
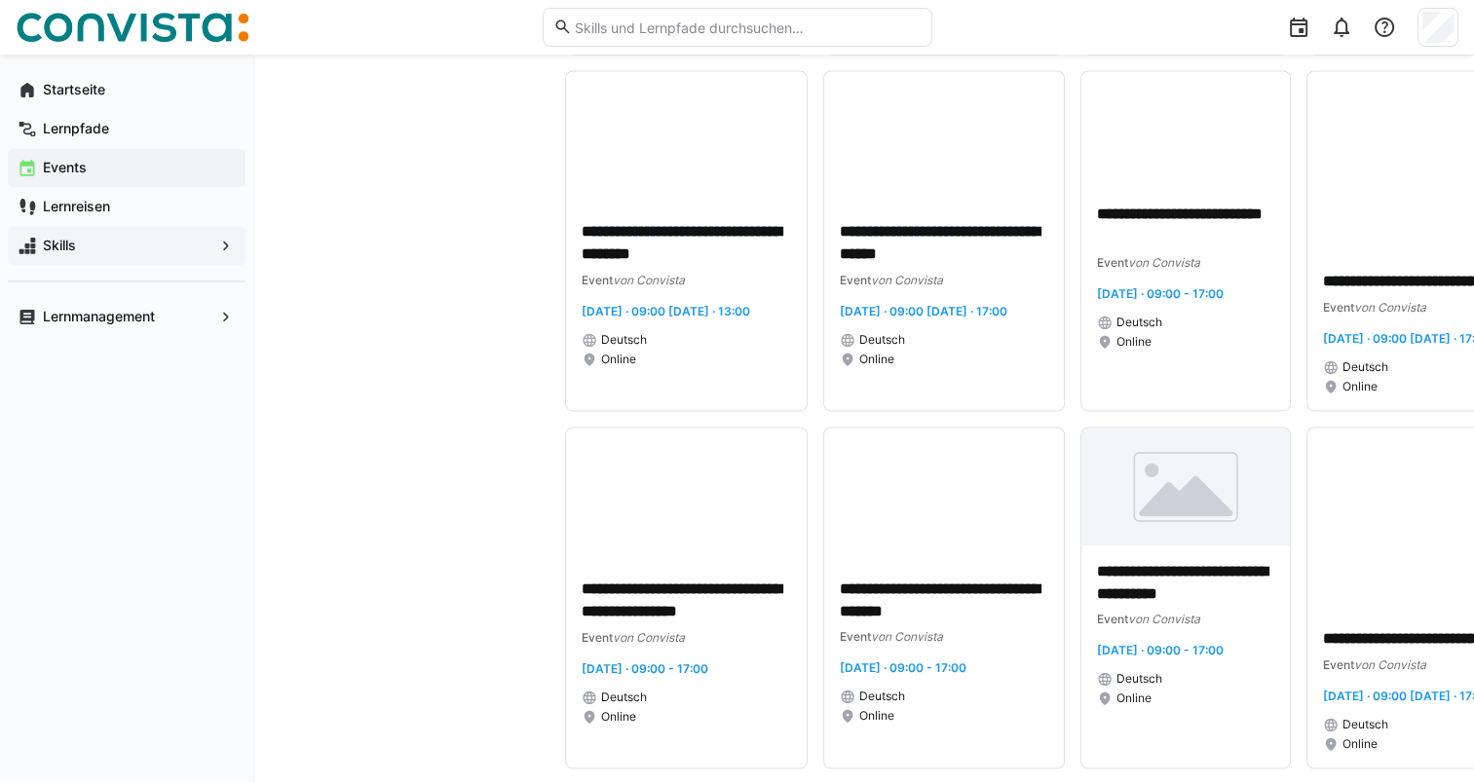
scroll to position [2835, 0]
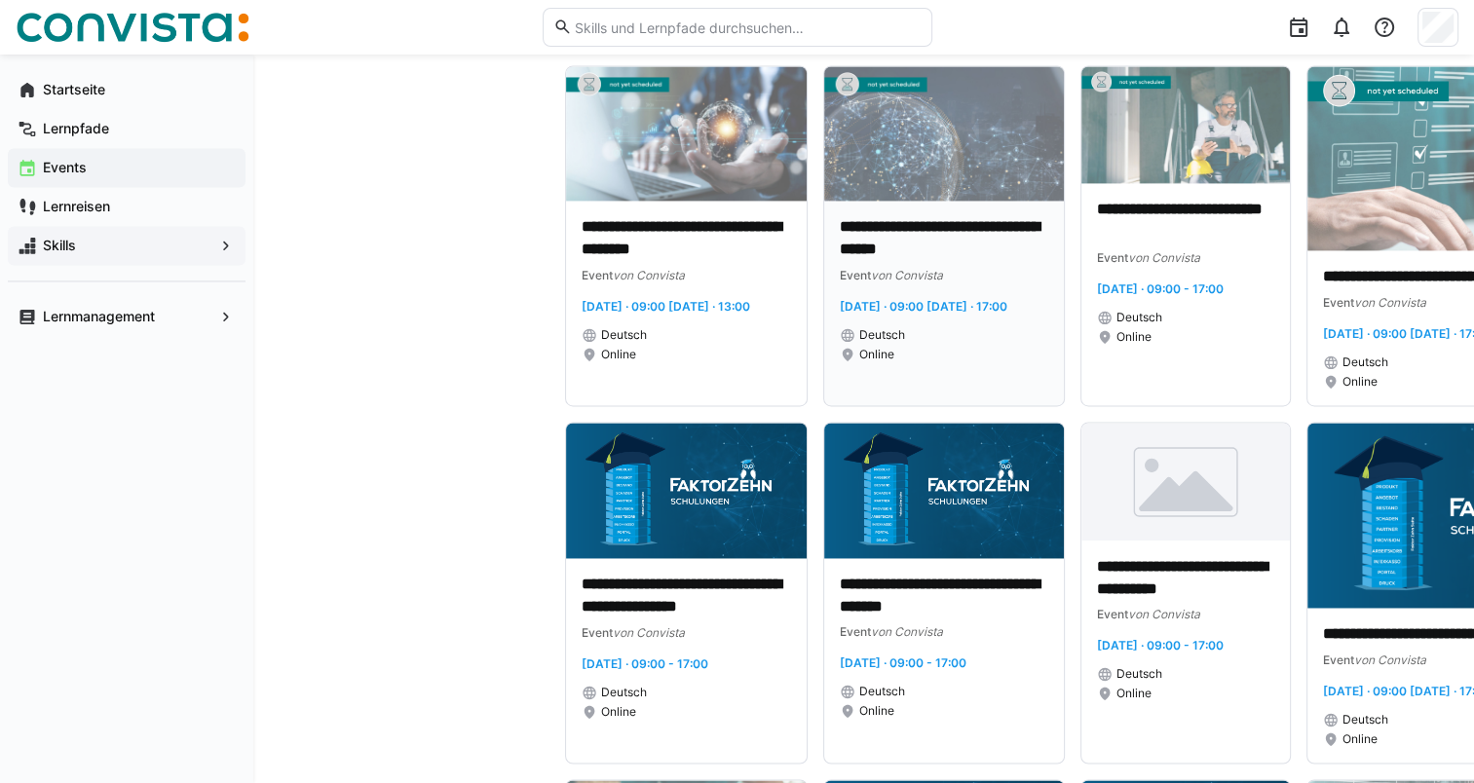
click at [923, 235] on p "**********" at bounding box center [944, 238] width 208 height 45
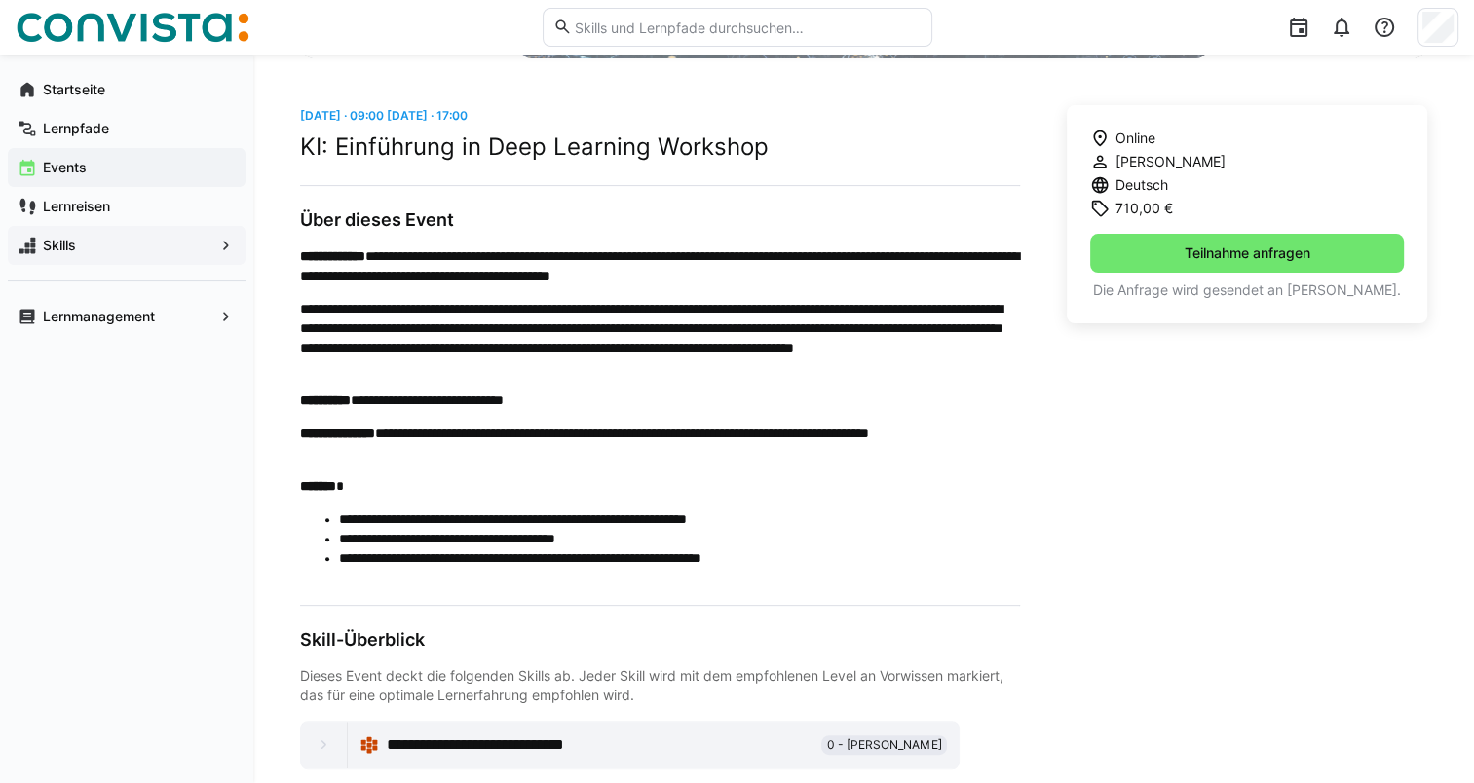
scroll to position [502, 0]
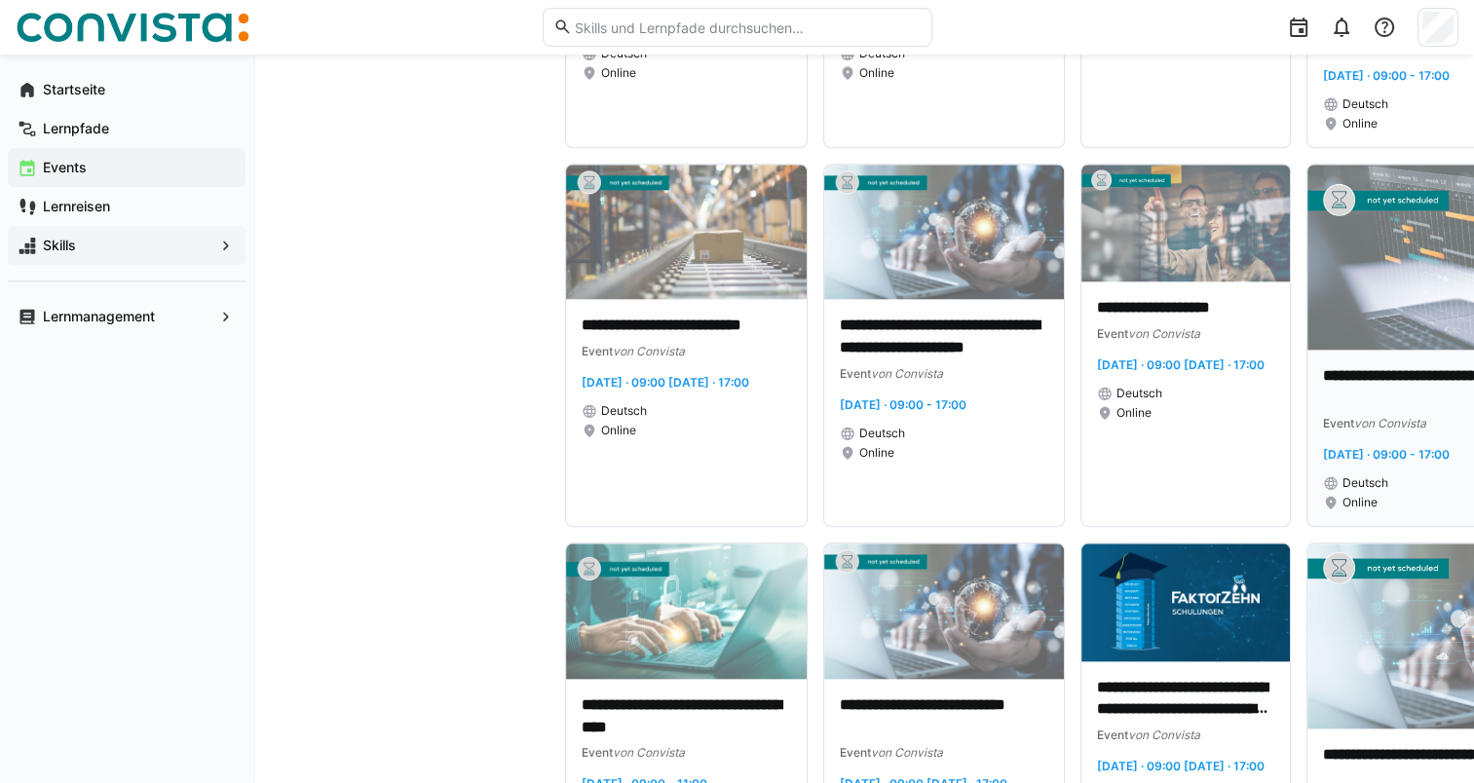
scroll to position [1979, 0]
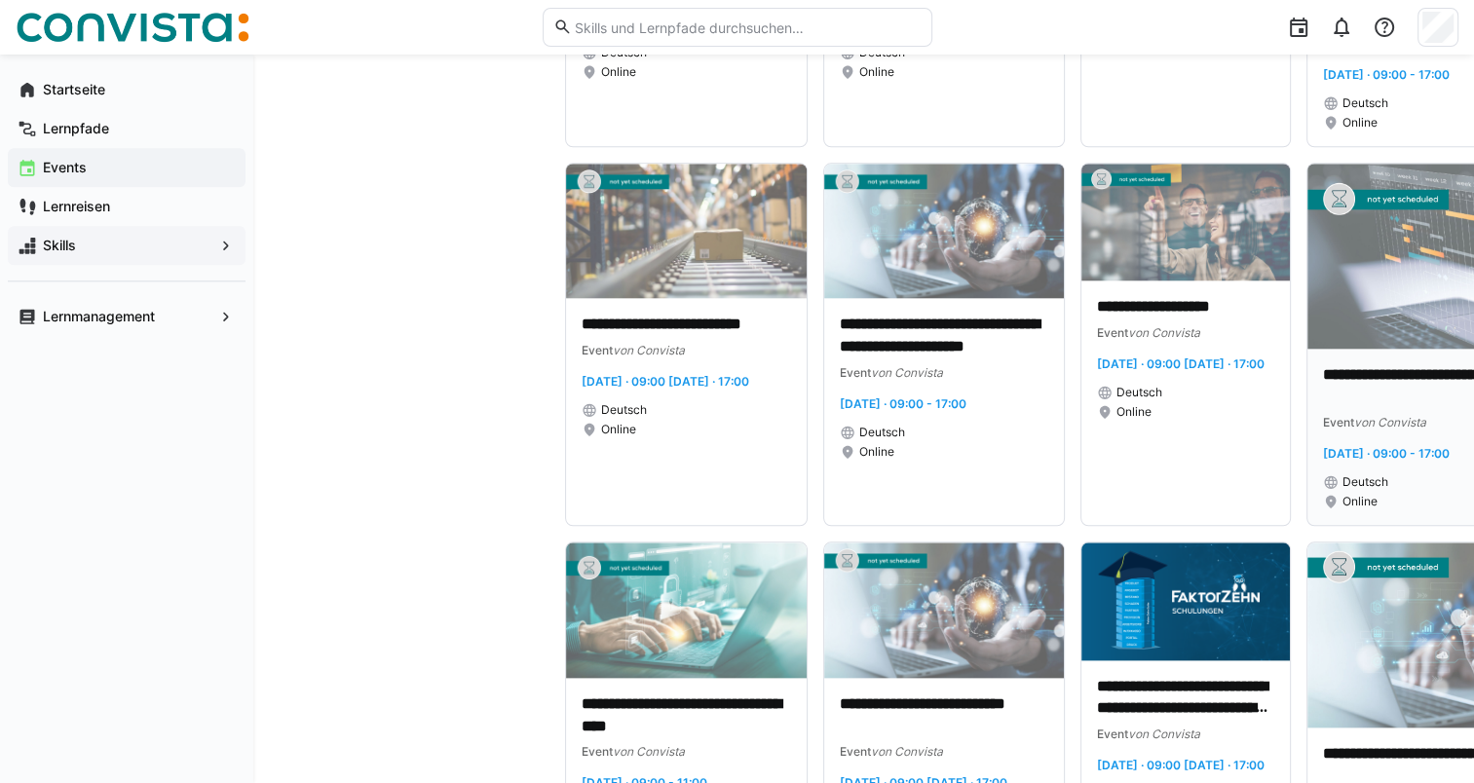
click at [1401, 480] on div "Deutsch" at bounding box center [1472, 482] width 298 height 16
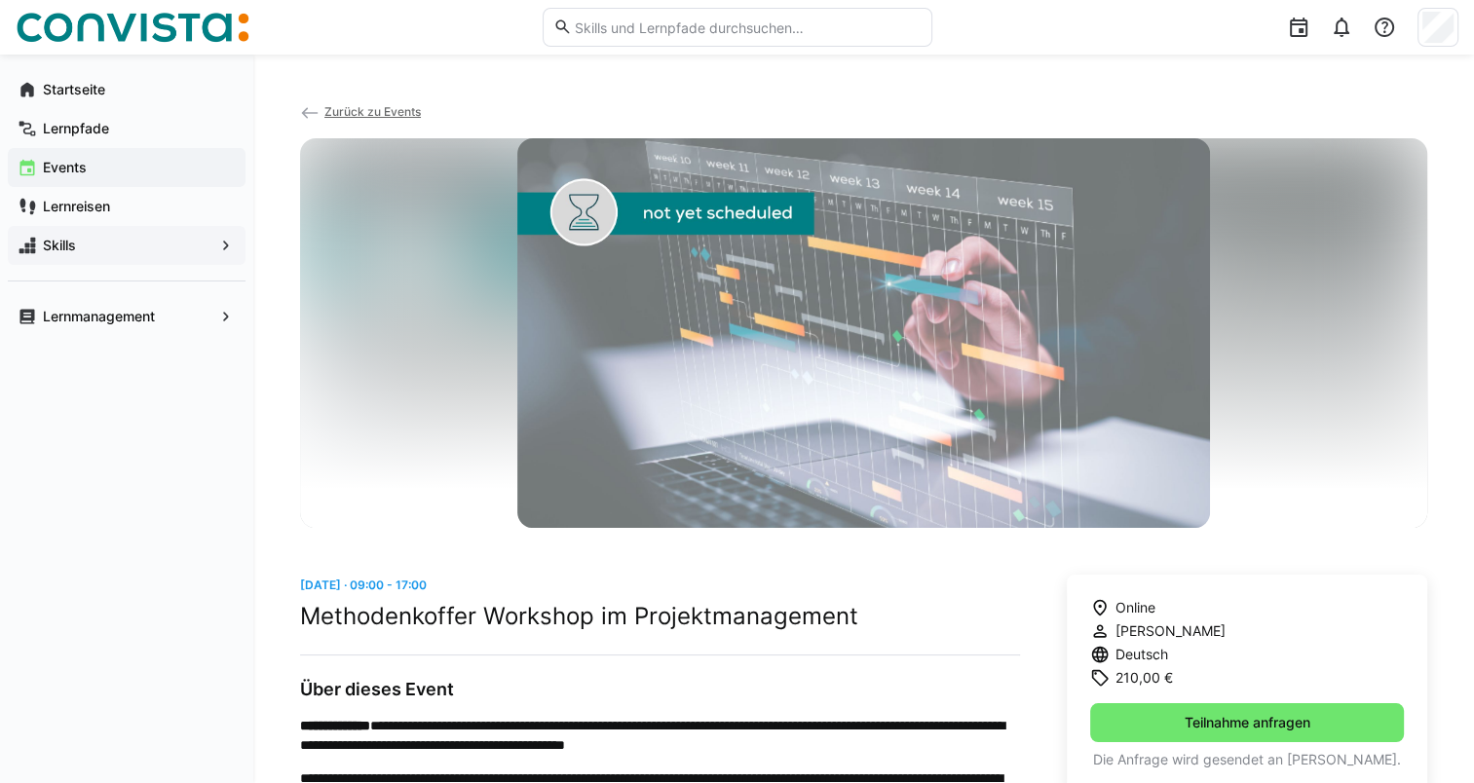
scroll to position [190, 0]
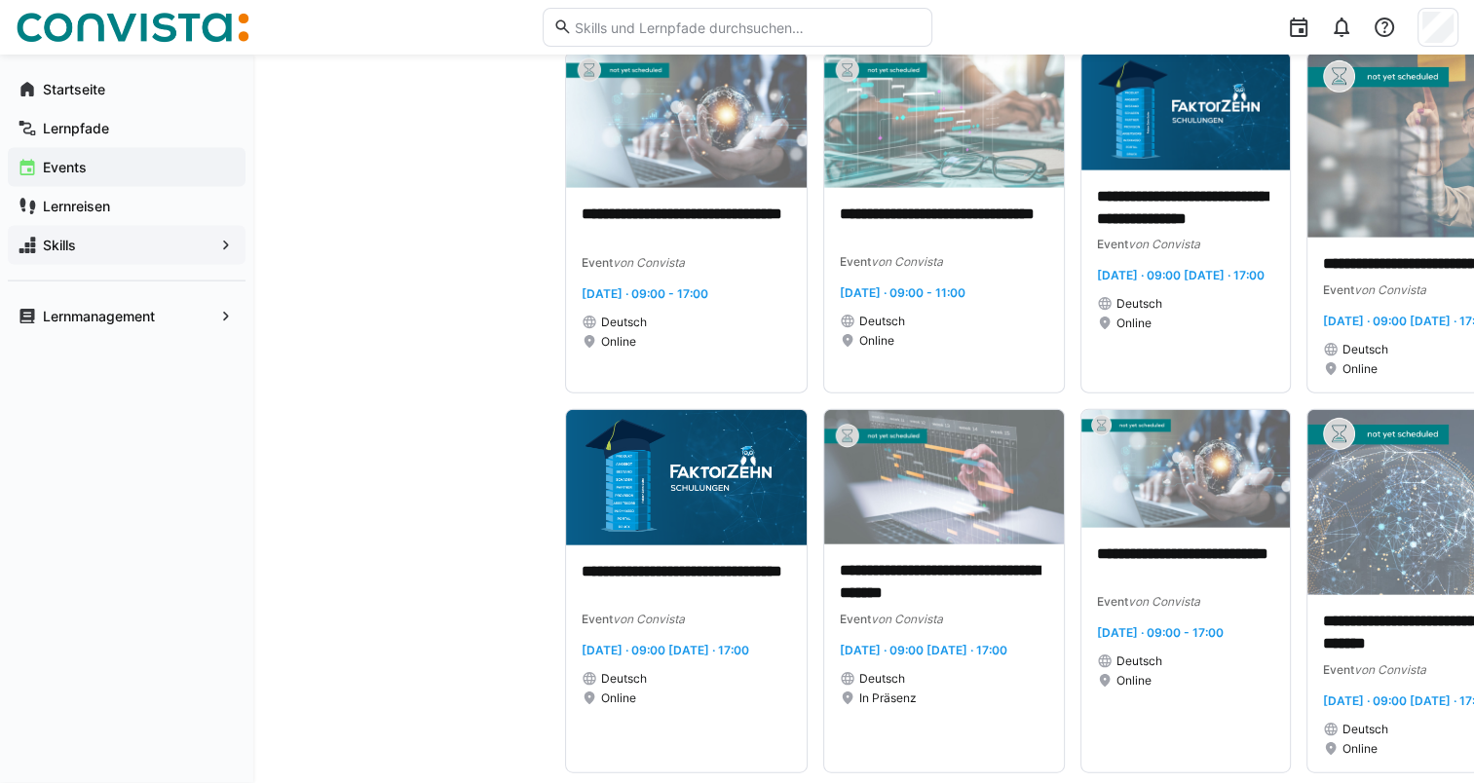
scroll to position [4278, 0]
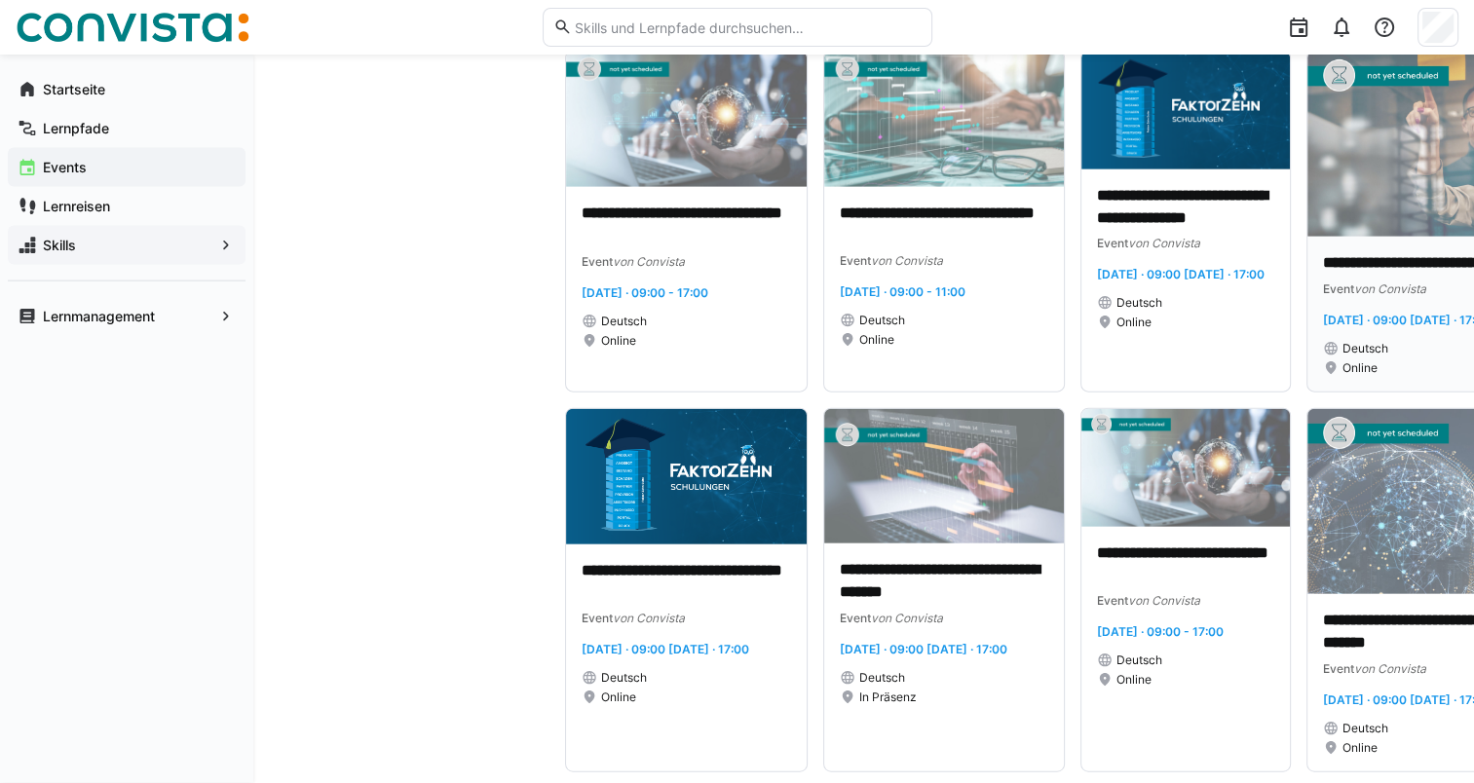
click at [1377, 264] on p "**********" at bounding box center [1472, 263] width 298 height 22
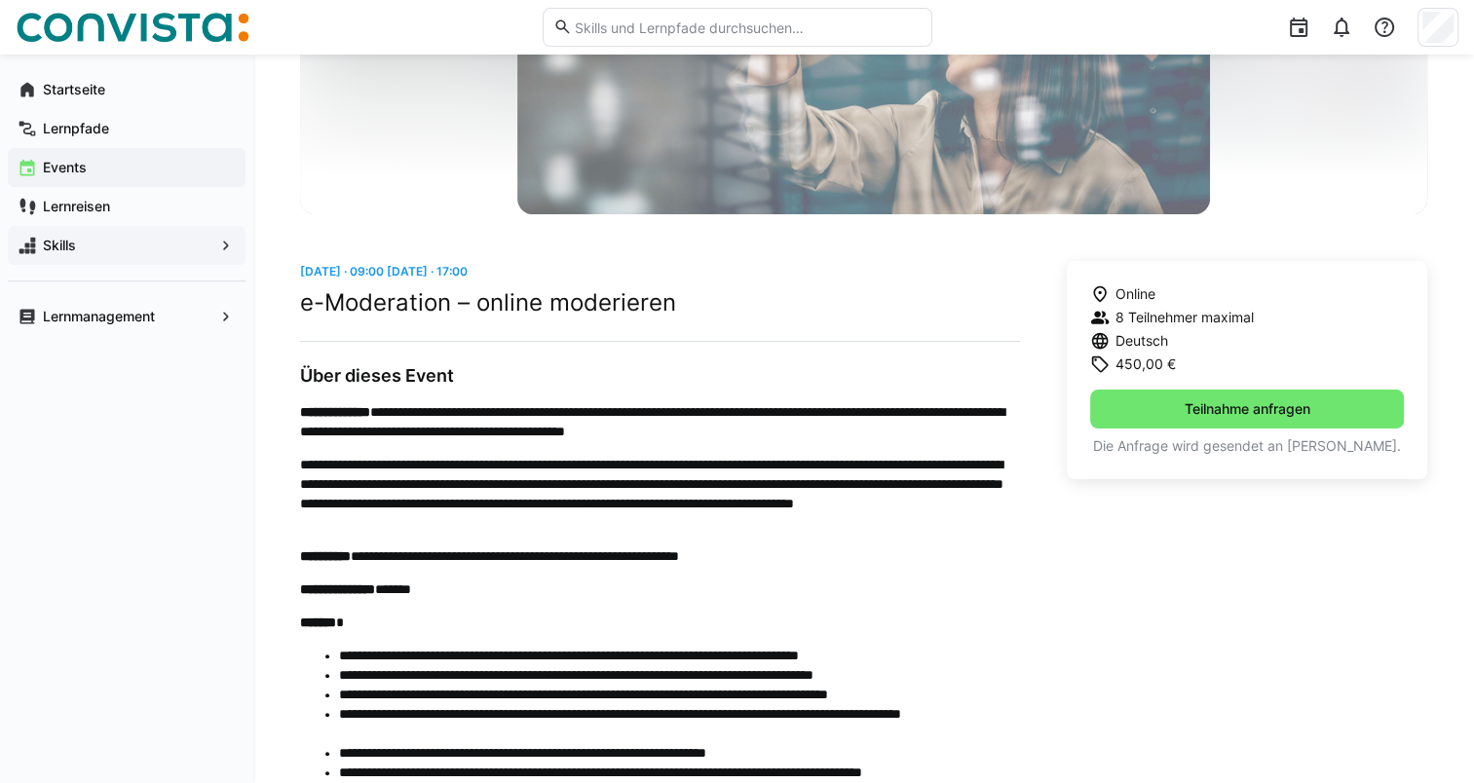
scroll to position [307, 0]
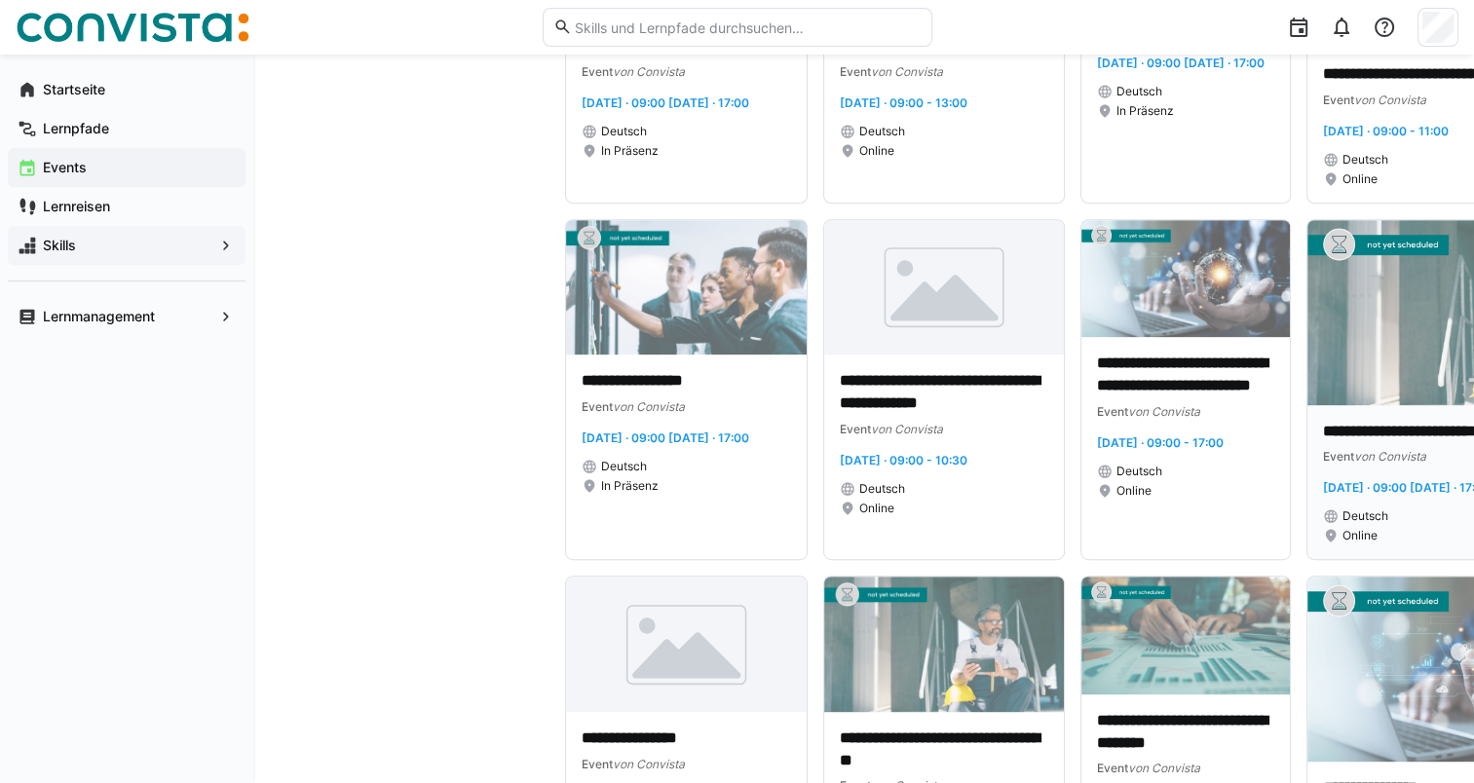
scroll to position [8173, 0]
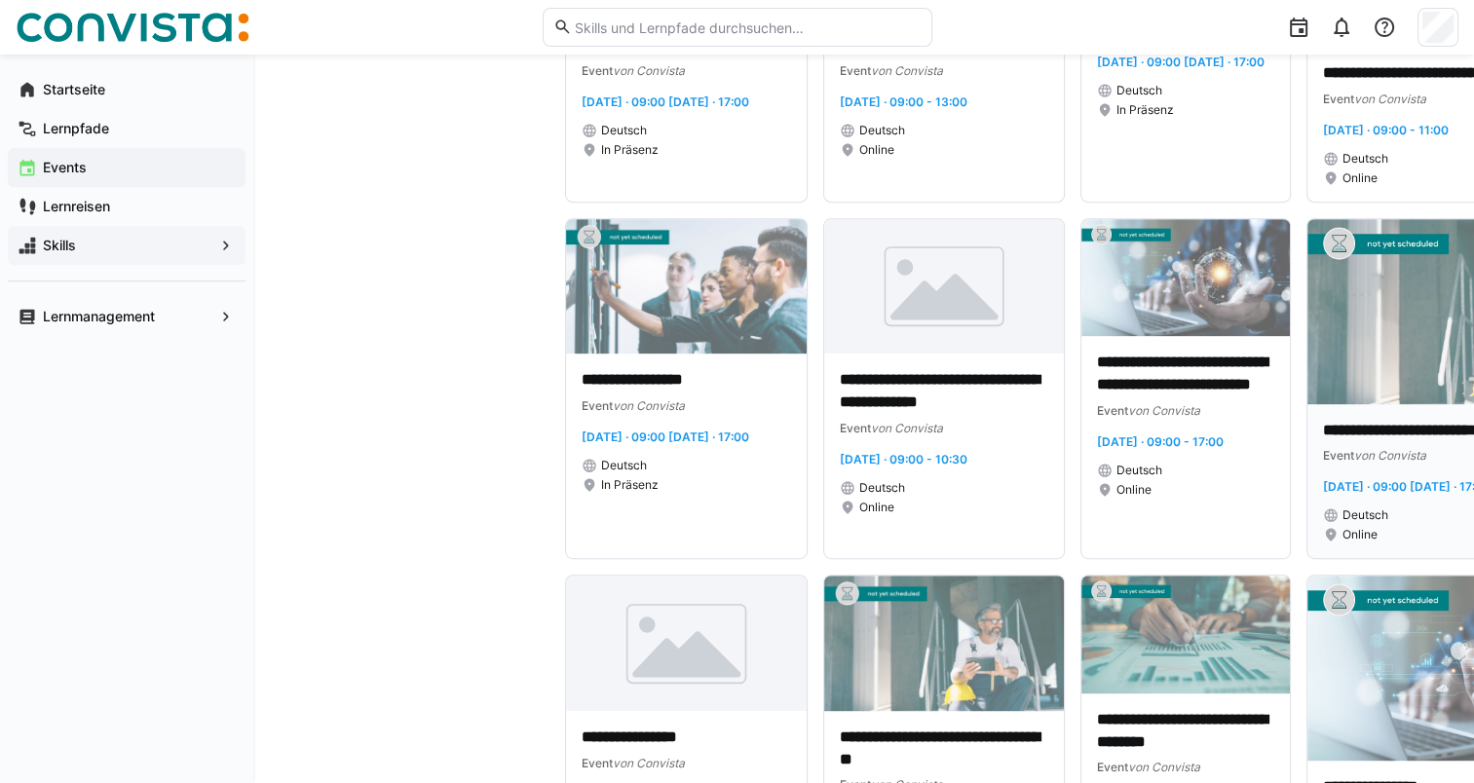
click at [1356, 334] on img at bounding box center [1471, 311] width 329 height 185
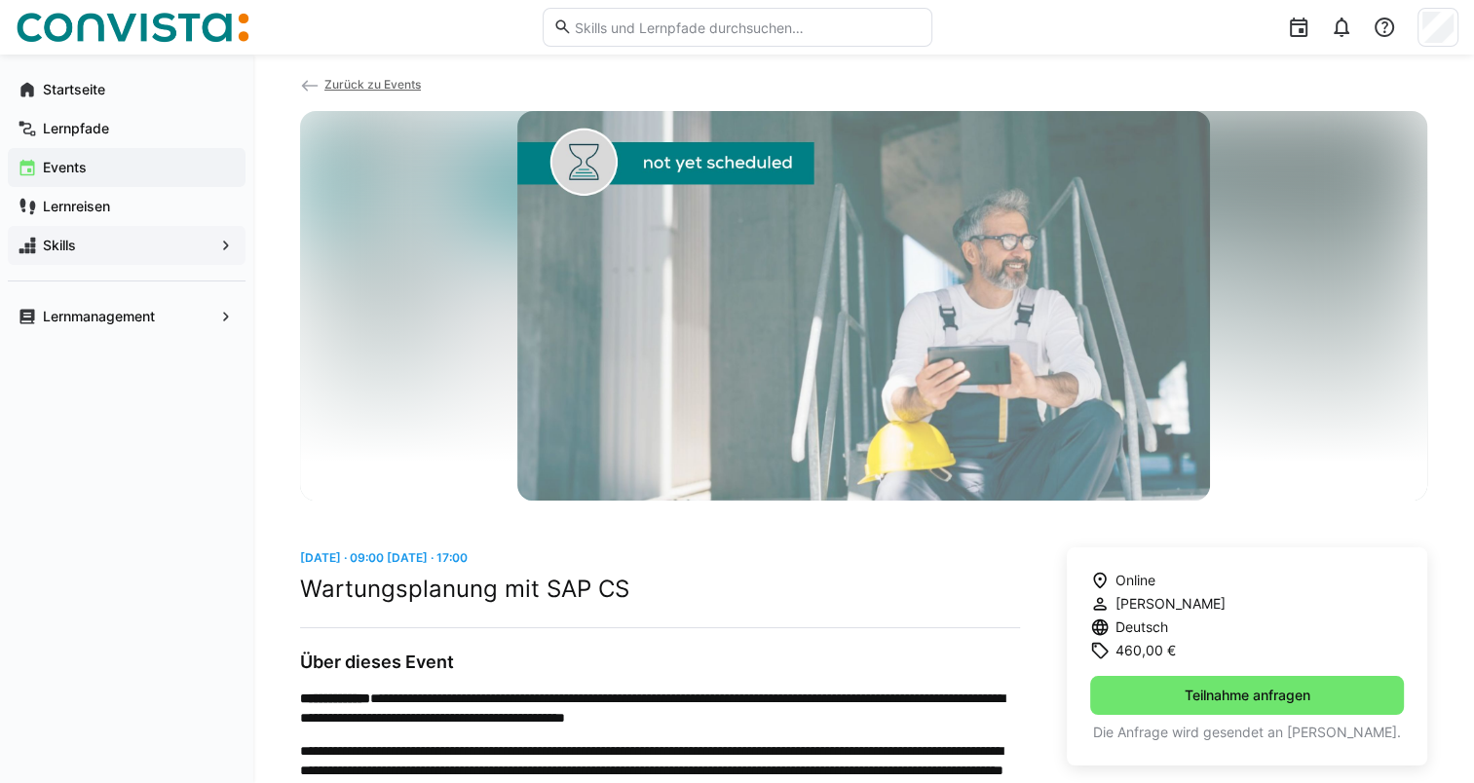
scroll to position [27, 0]
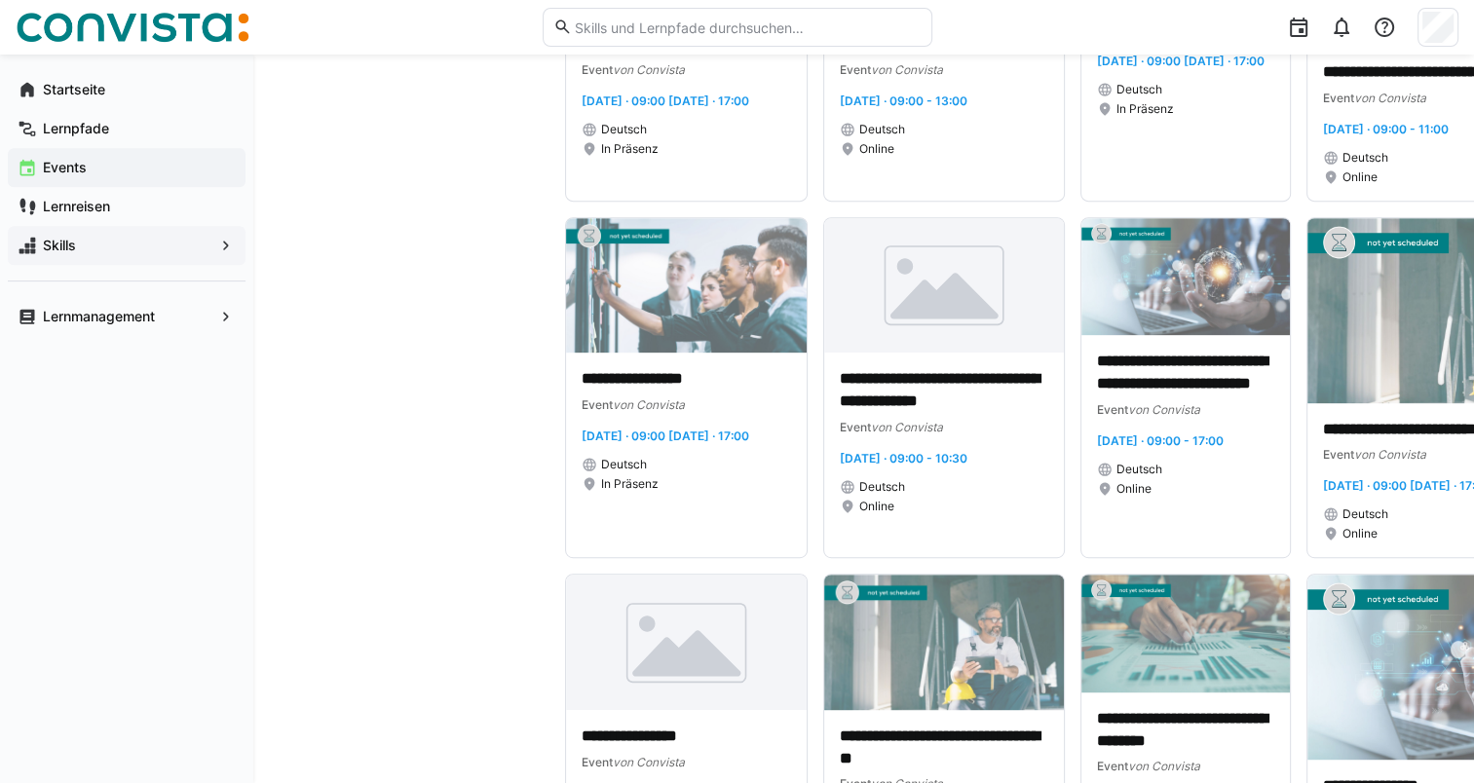
scroll to position [8184, 0]
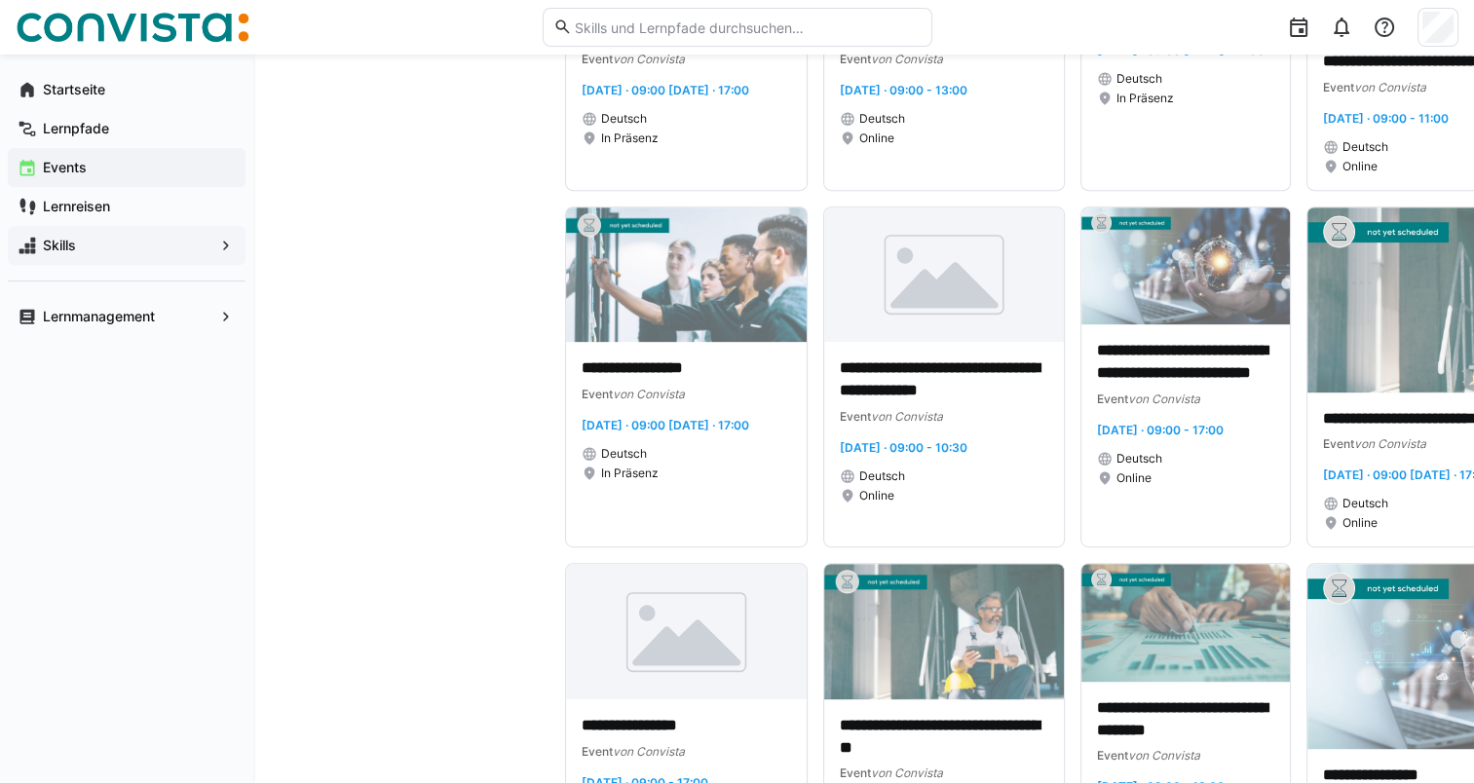
drag, startPoint x: 1141, startPoint y: 352, endPoint x: 493, endPoint y: 426, distance: 651.9
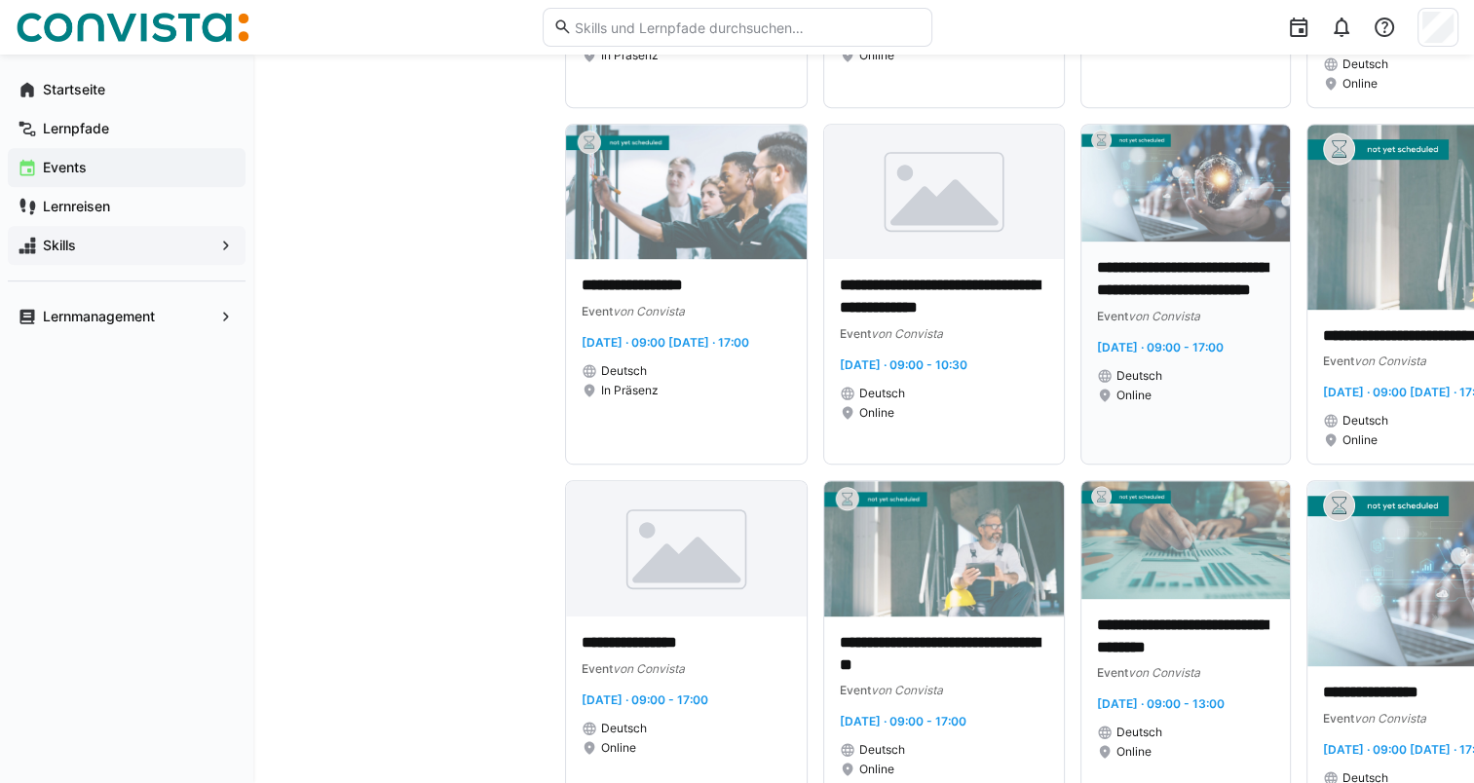
scroll to position [8262, 0]
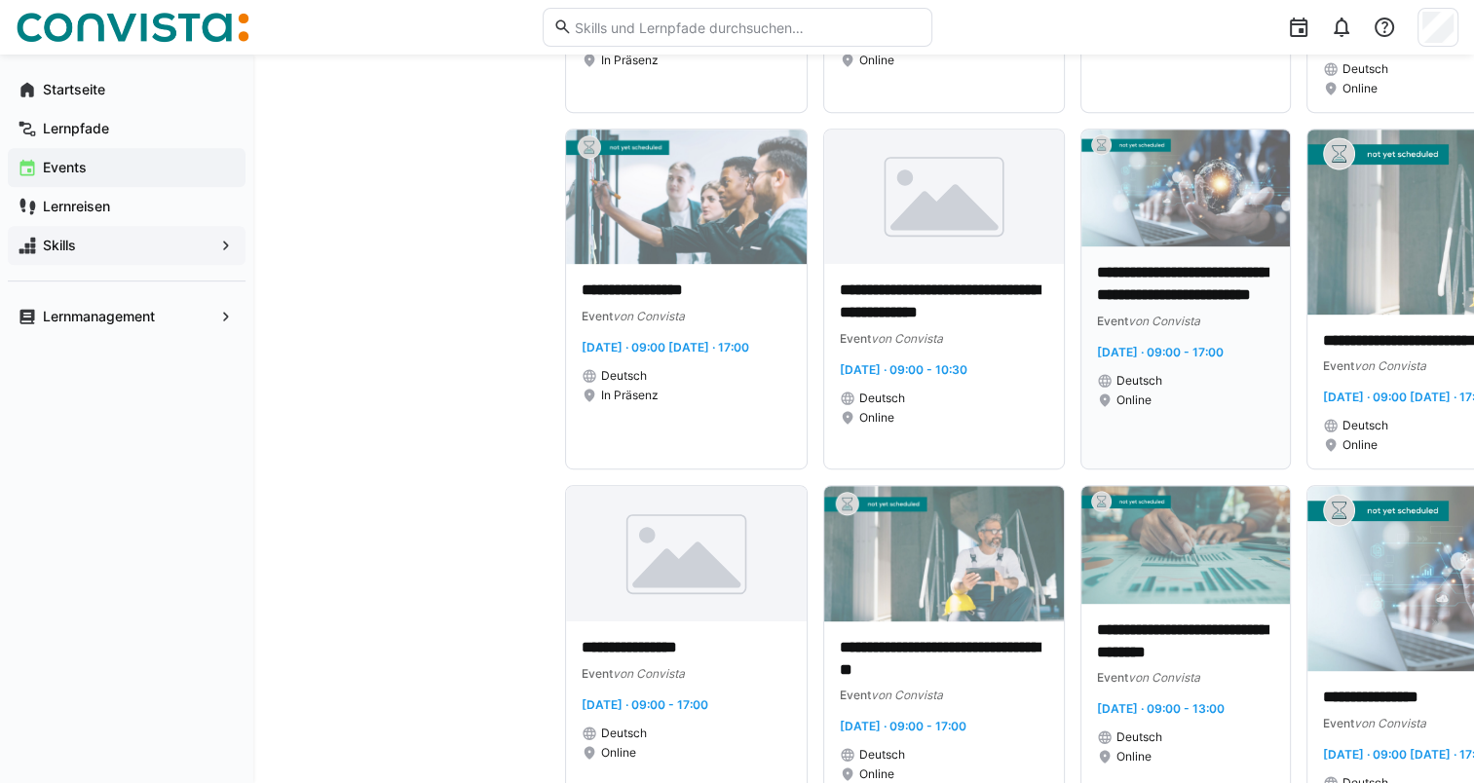
click at [1118, 273] on p "**********" at bounding box center [1185, 284] width 177 height 45
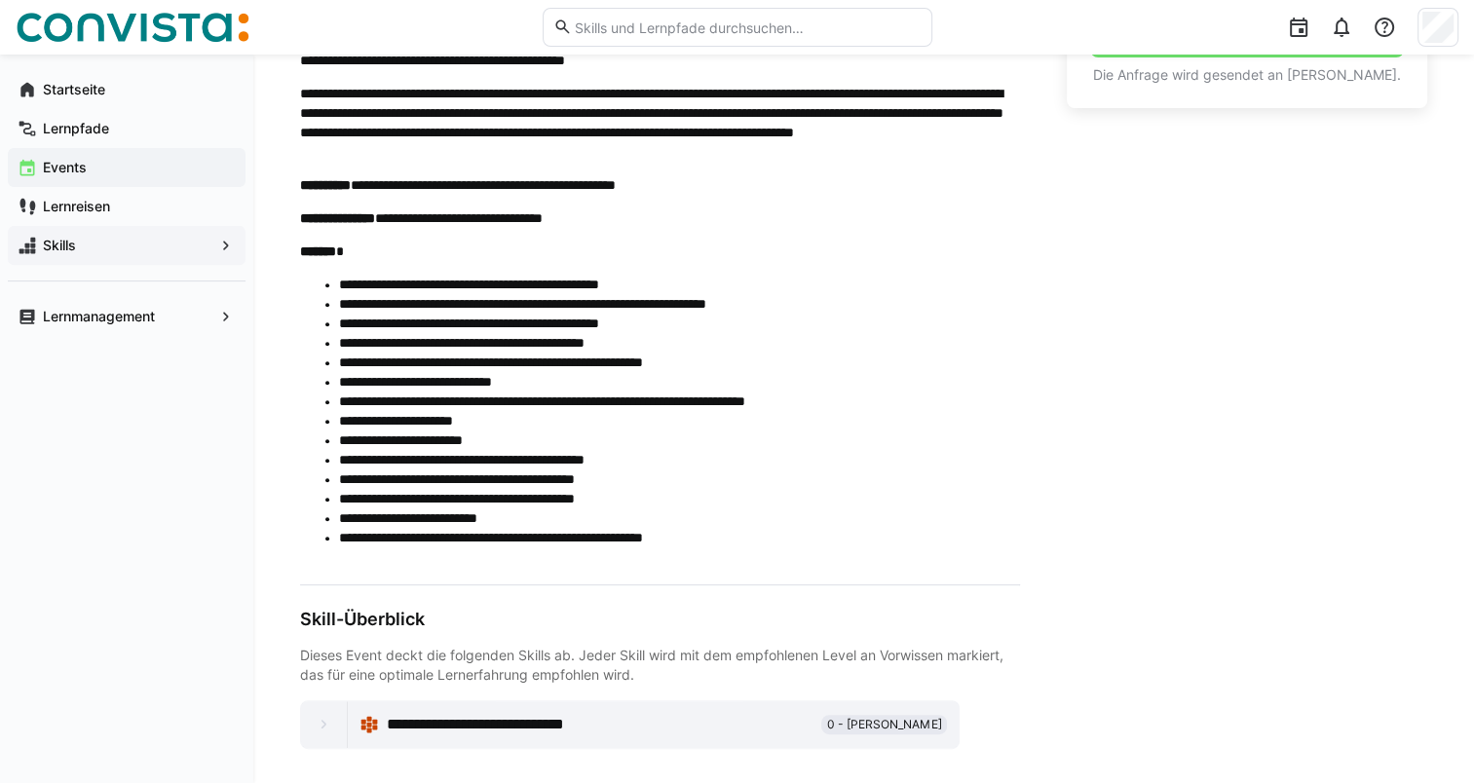
scroll to position [696, 0]
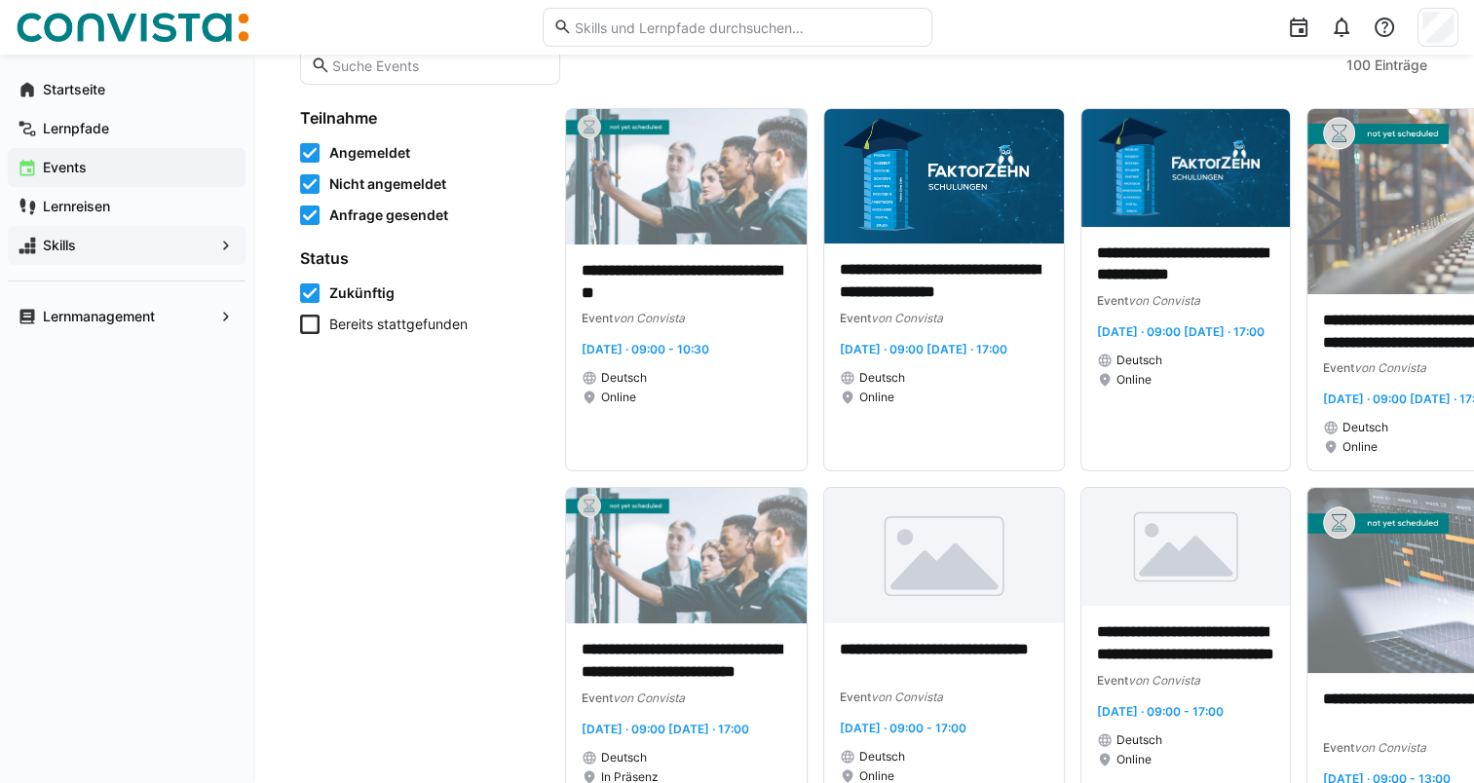
scroll to position [175, 0]
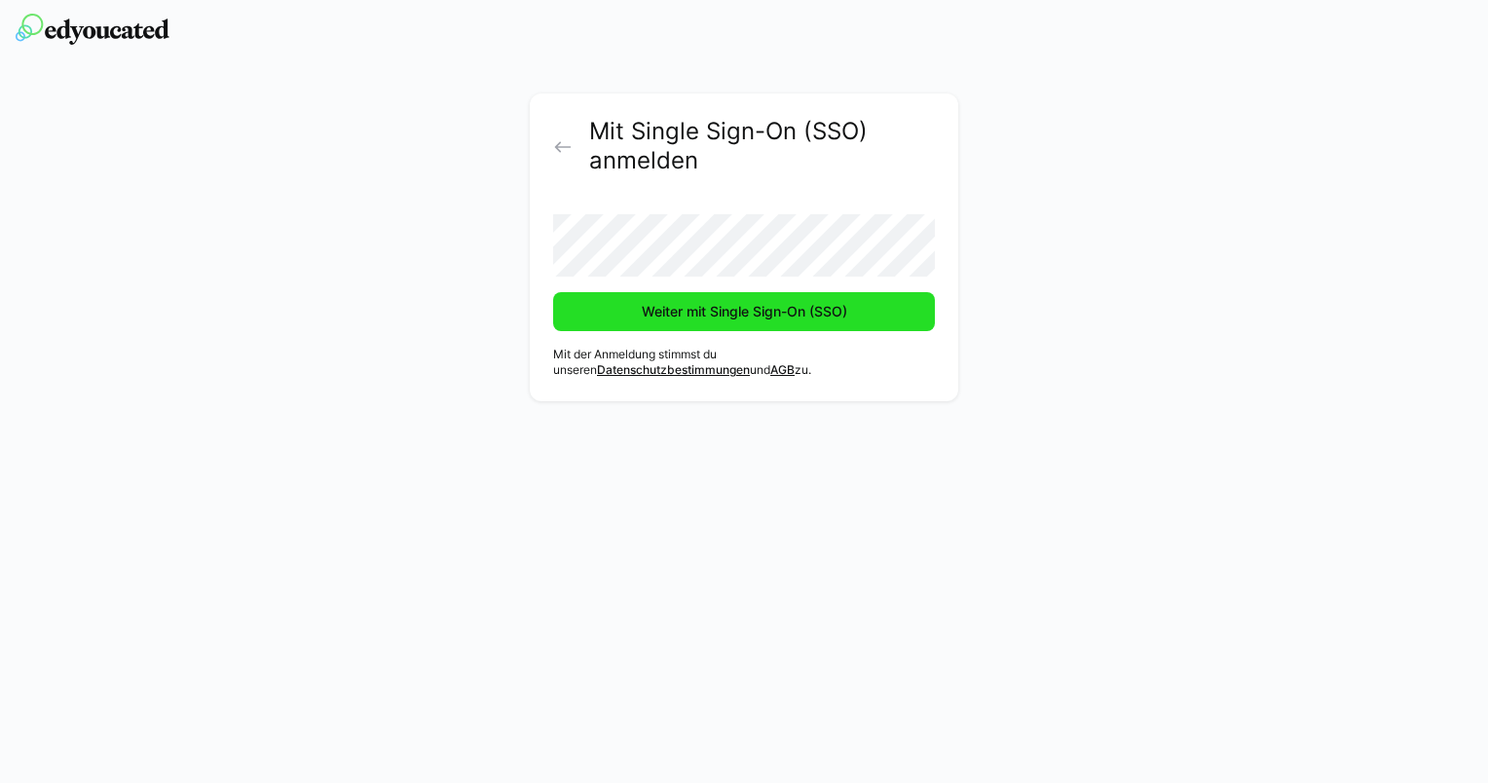
click at [715, 323] on span "Weiter mit Single Sign-On (SSO)" at bounding box center [744, 311] width 382 height 39
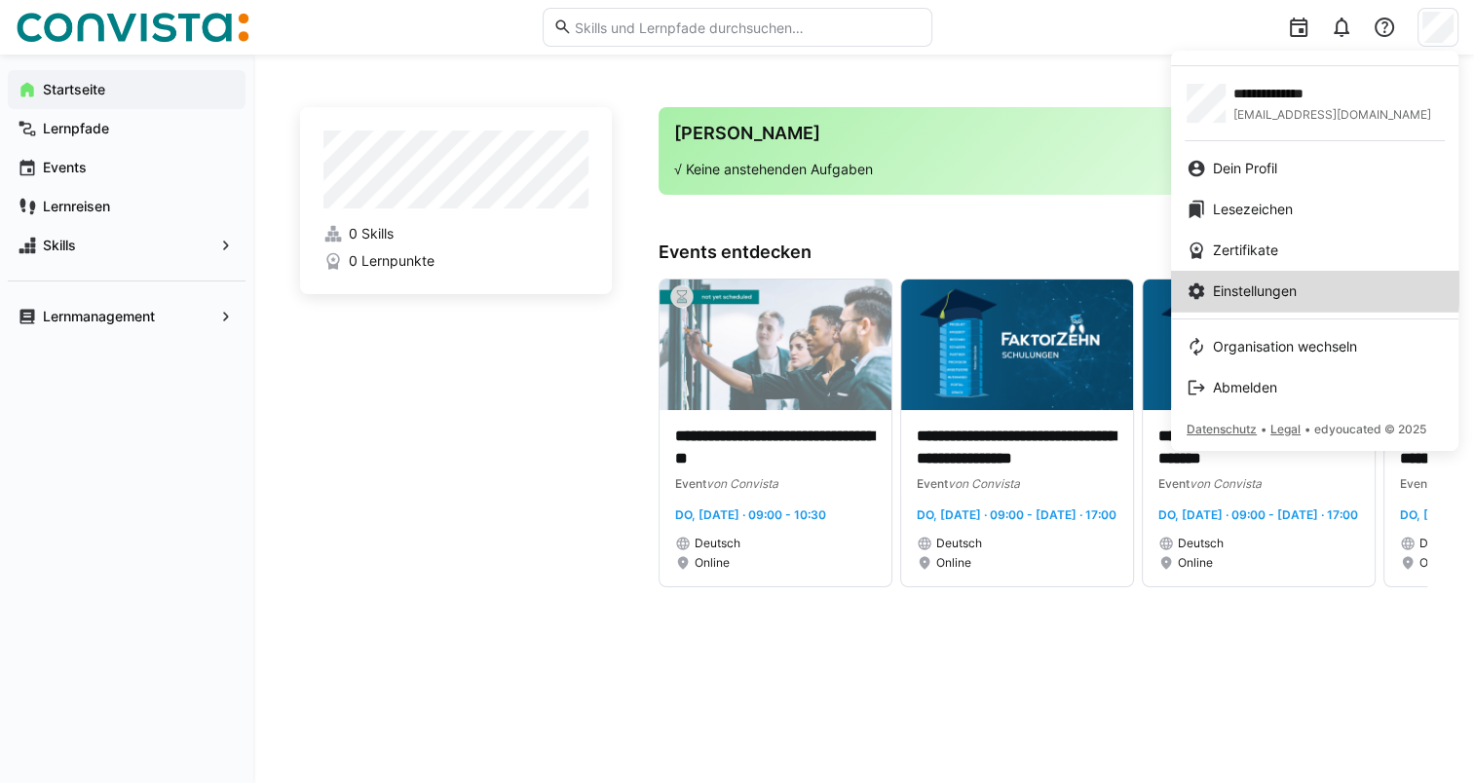
click at [1266, 284] on span "Einstellungen" at bounding box center [1255, 290] width 84 height 19
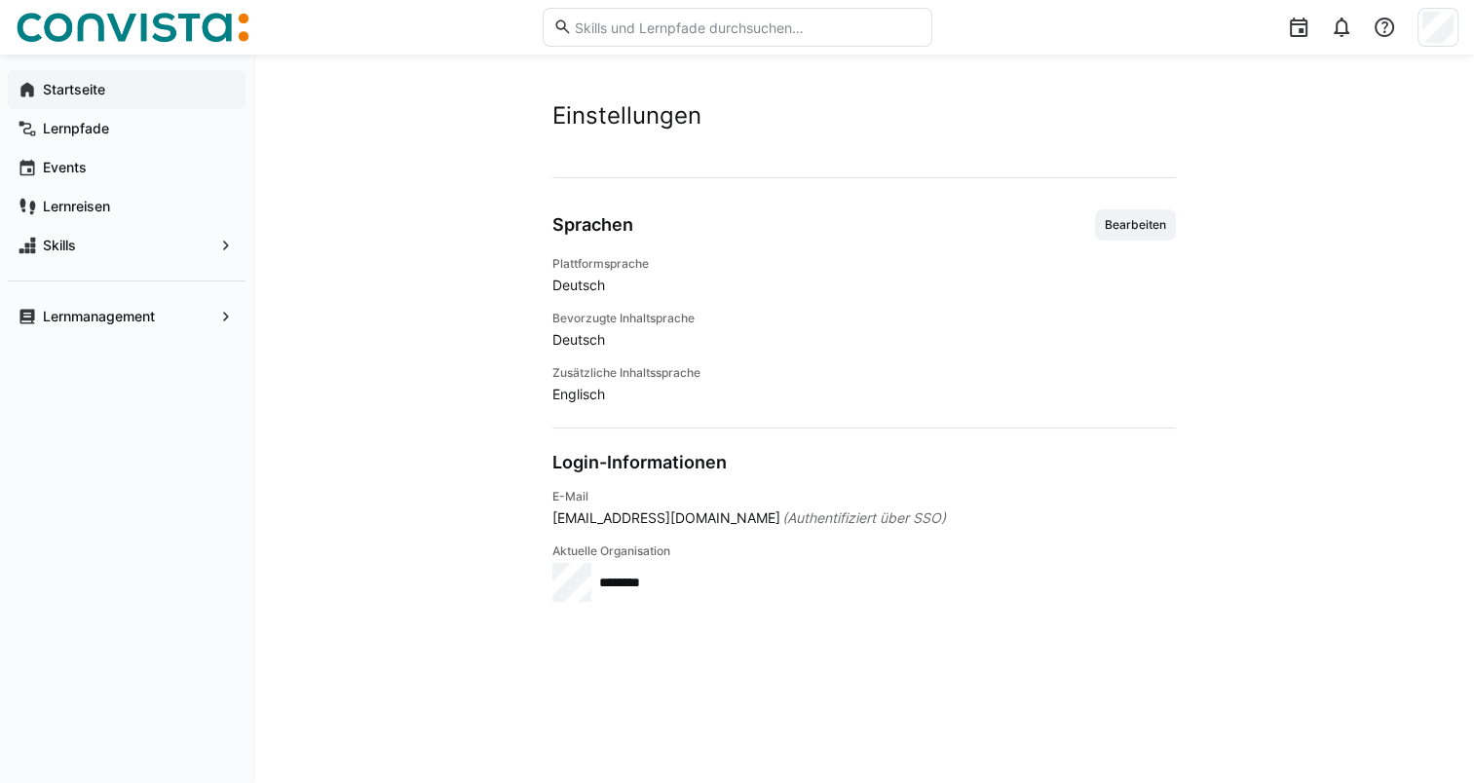
click at [80, 80] on span "Startseite" at bounding box center [138, 89] width 196 height 19
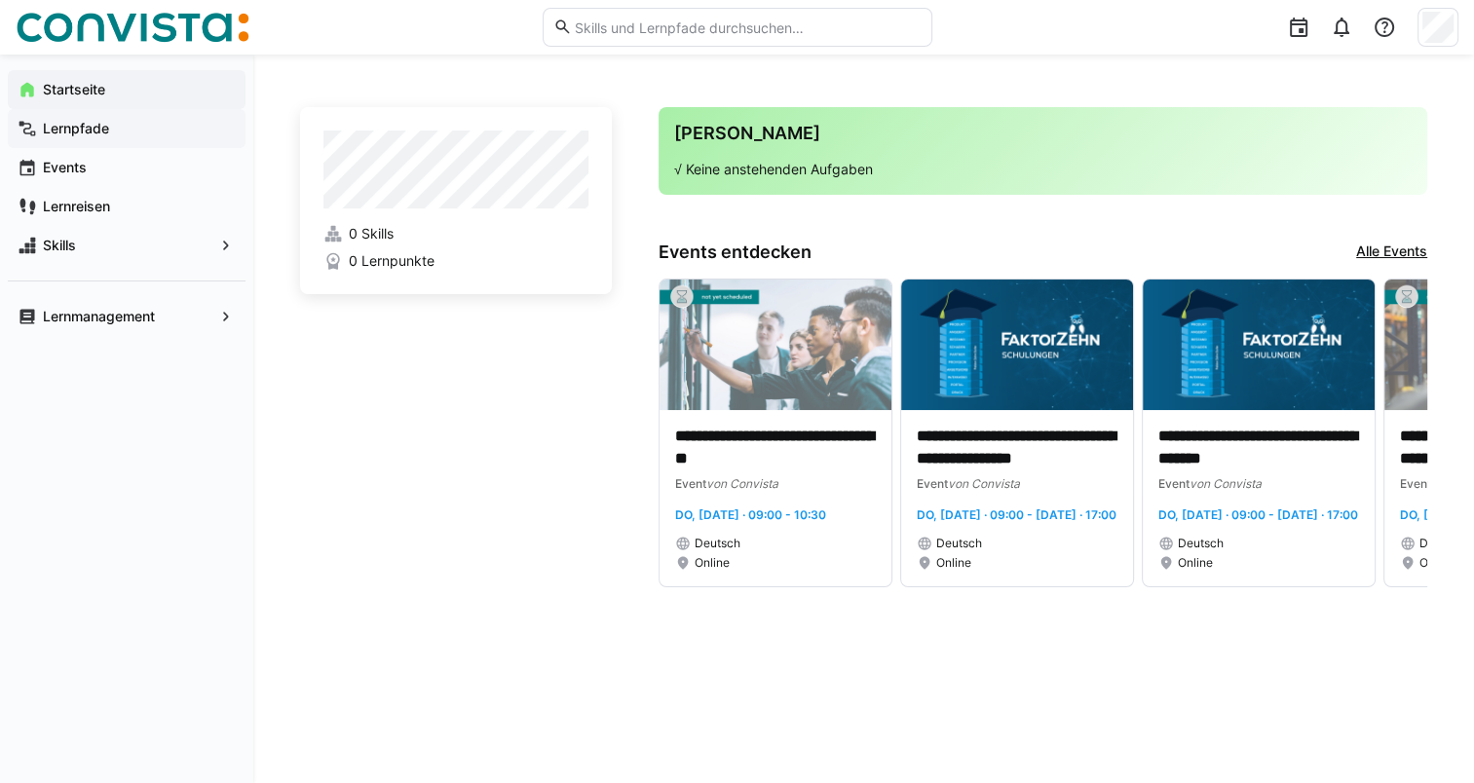
click at [0, 0] on app-navigation-label "Lernpfade" at bounding box center [0, 0] width 0 height 0
